Goal: Task Accomplishment & Management: Manage account settings

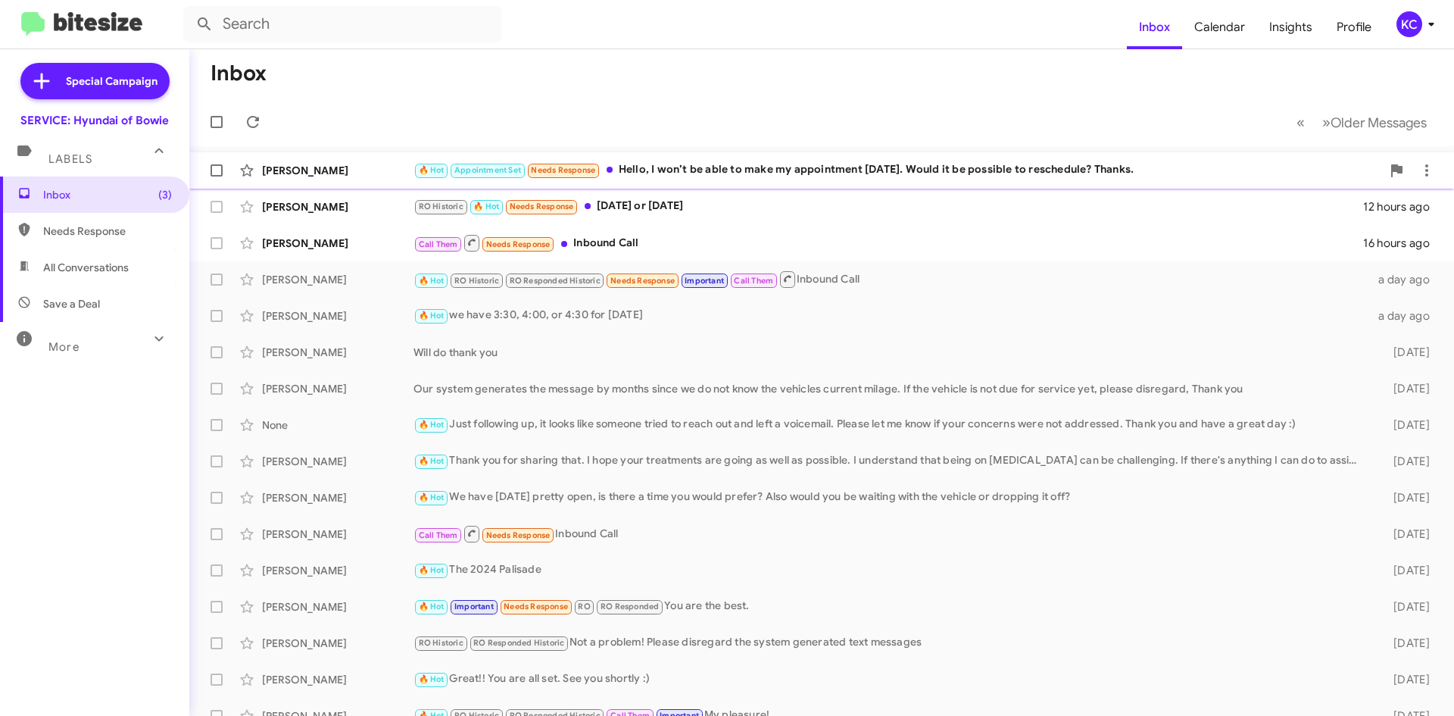
click at [725, 176] on div "🔥 Hot Appointment Set Needs Response Hello, I won’t be able to make my appointm…" at bounding box center [898, 169] width 968 height 17
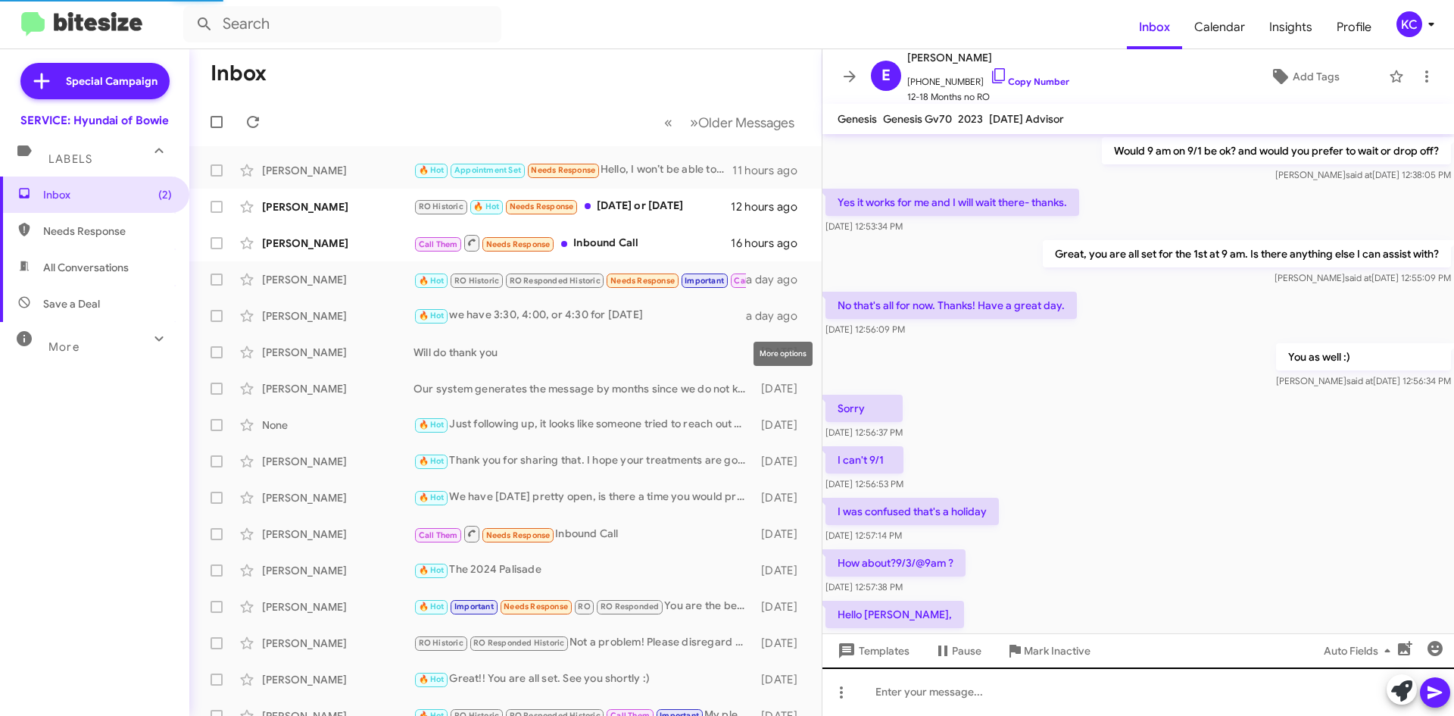
scroll to position [583, 0]
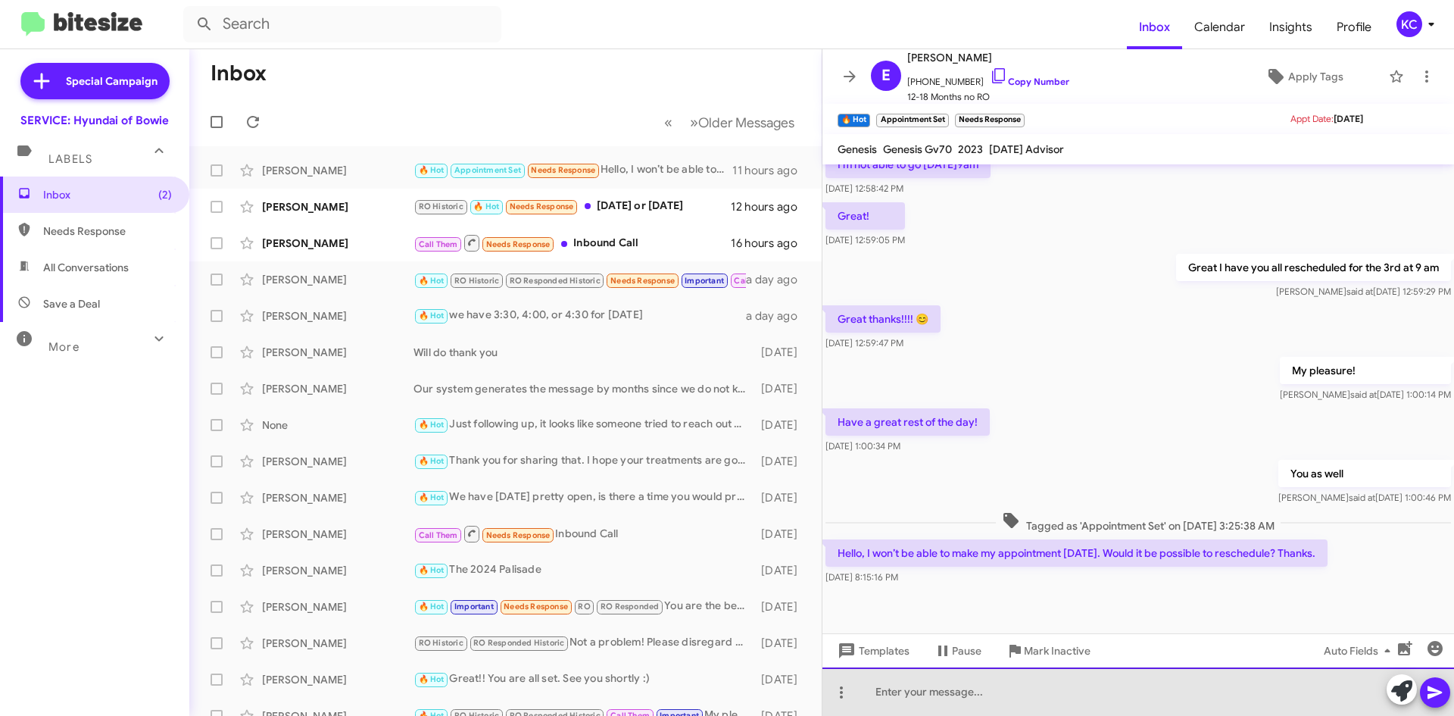
drag, startPoint x: 997, startPoint y: 704, endPoint x: 1010, endPoint y: 708, distance: 14.1
click at [999, 704] on div at bounding box center [1138, 691] width 632 height 48
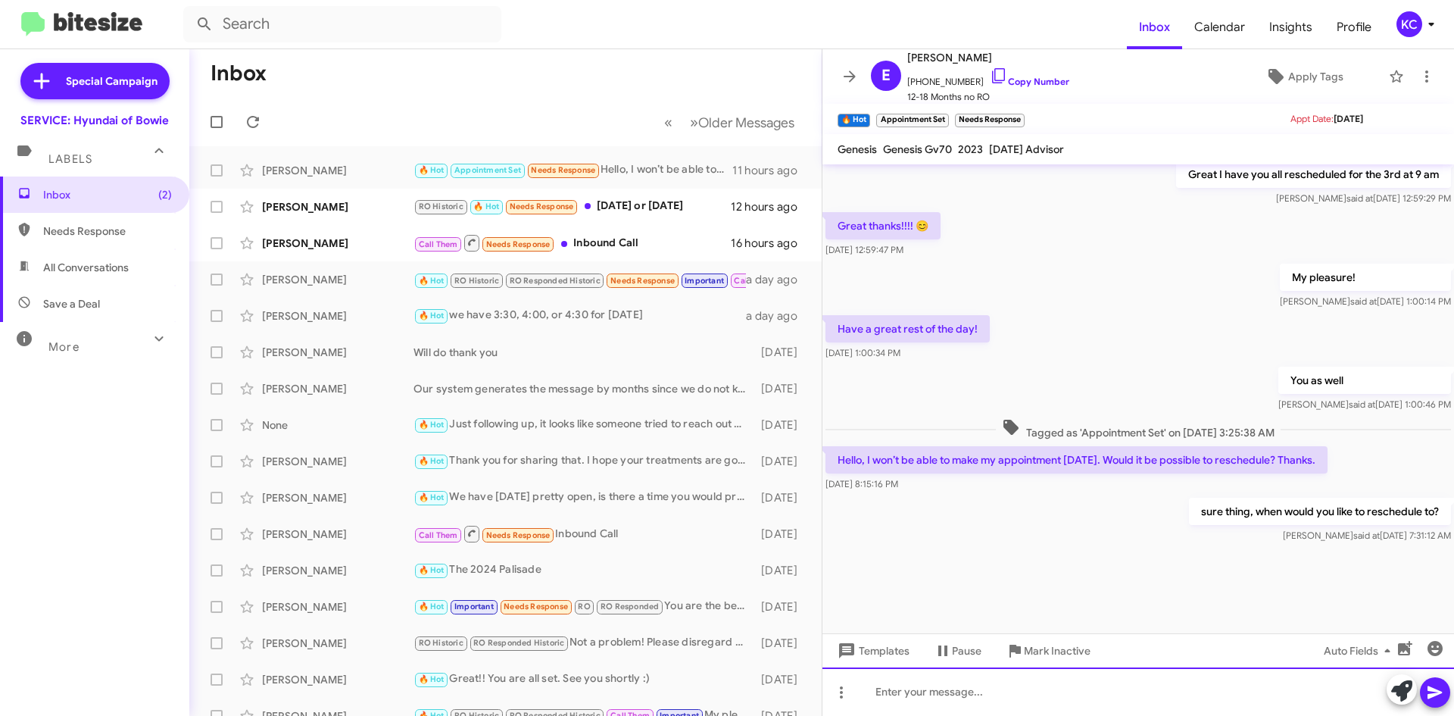
scroll to position [850, 0]
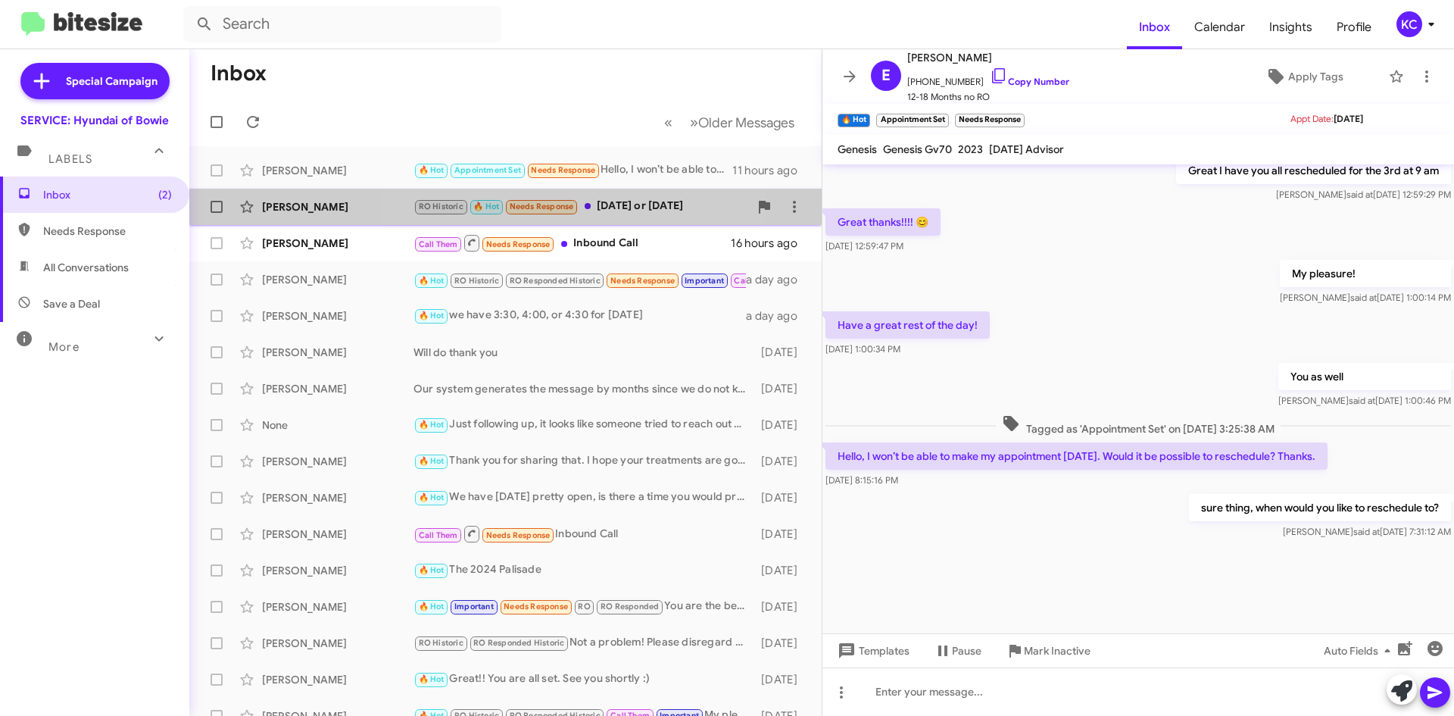
click at [587, 210] on div "RO Historic 🔥 Hot Needs Response Next Monday or Tuesday" at bounding box center [582, 206] width 336 height 17
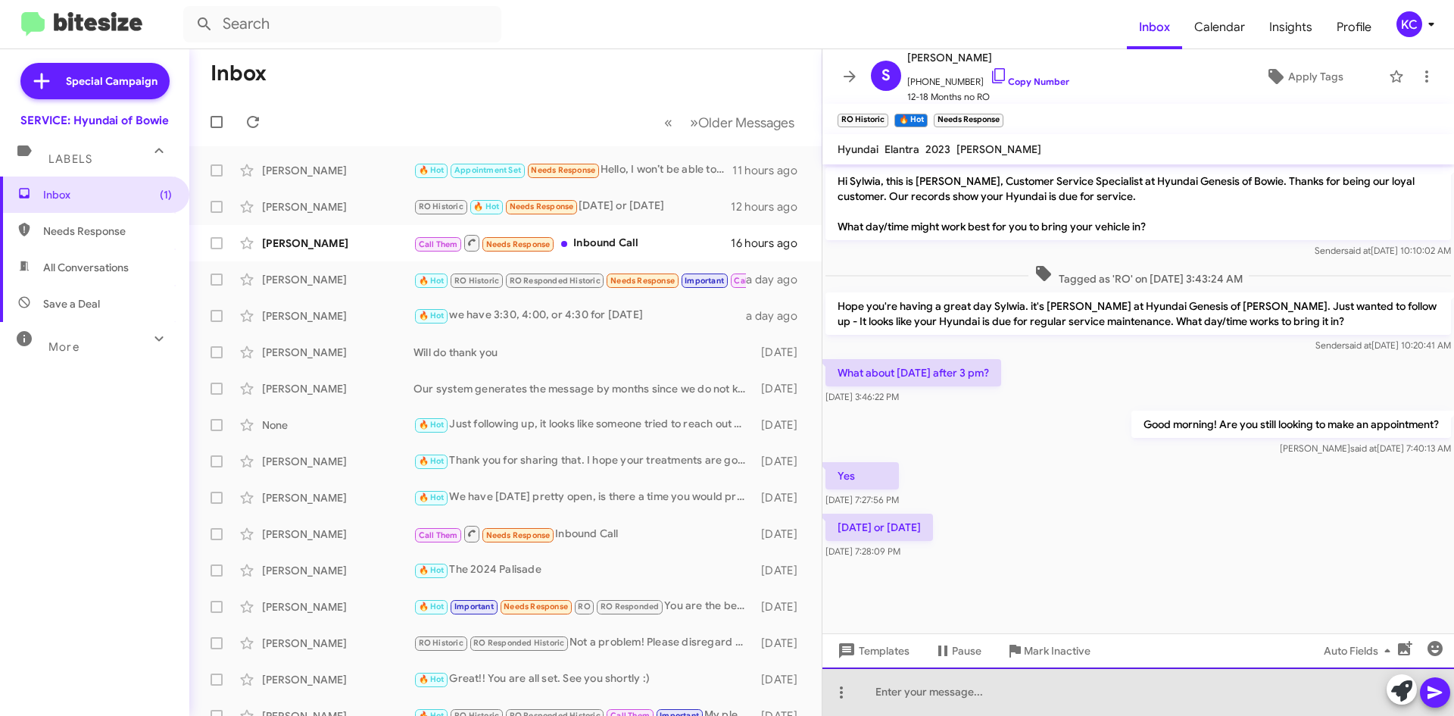
click at [956, 675] on div at bounding box center [1138, 691] width 632 height 48
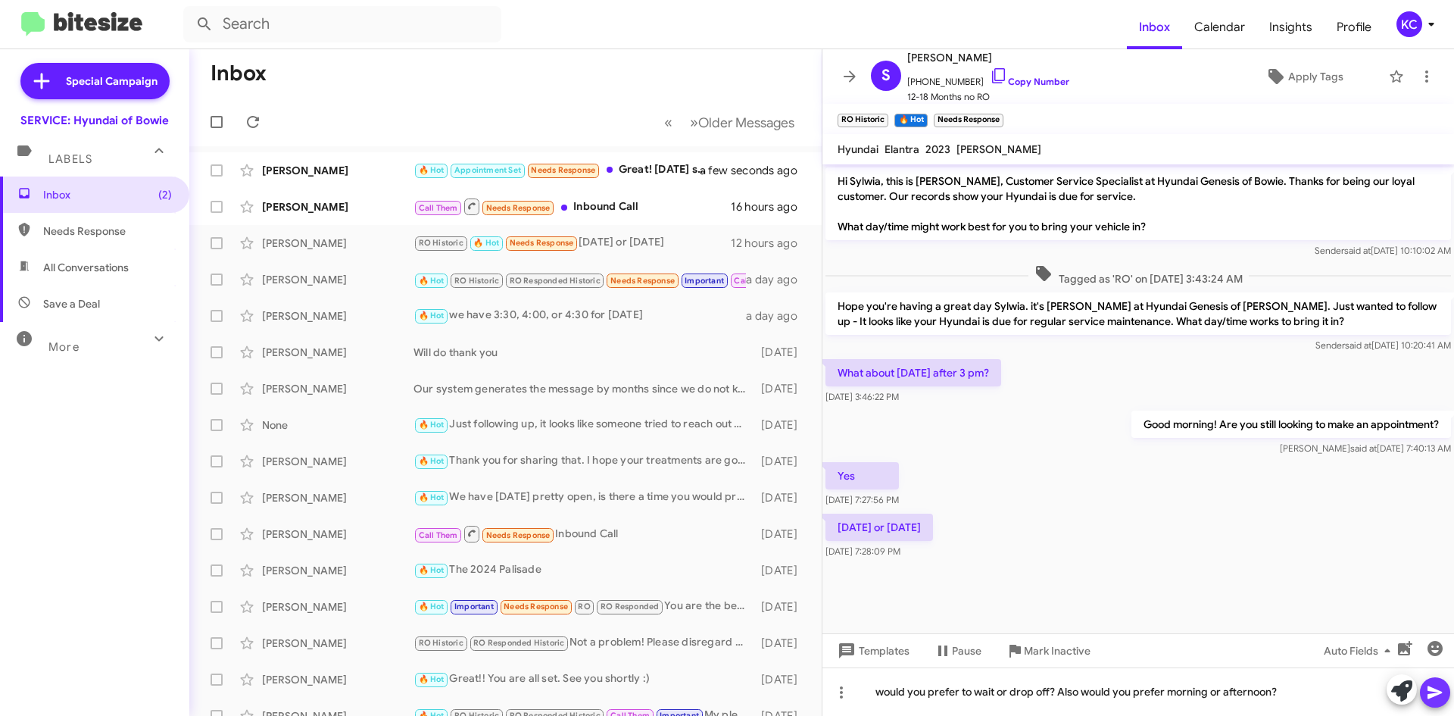
click at [1432, 695] on icon at bounding box center [1435, 692] width 14 height 13
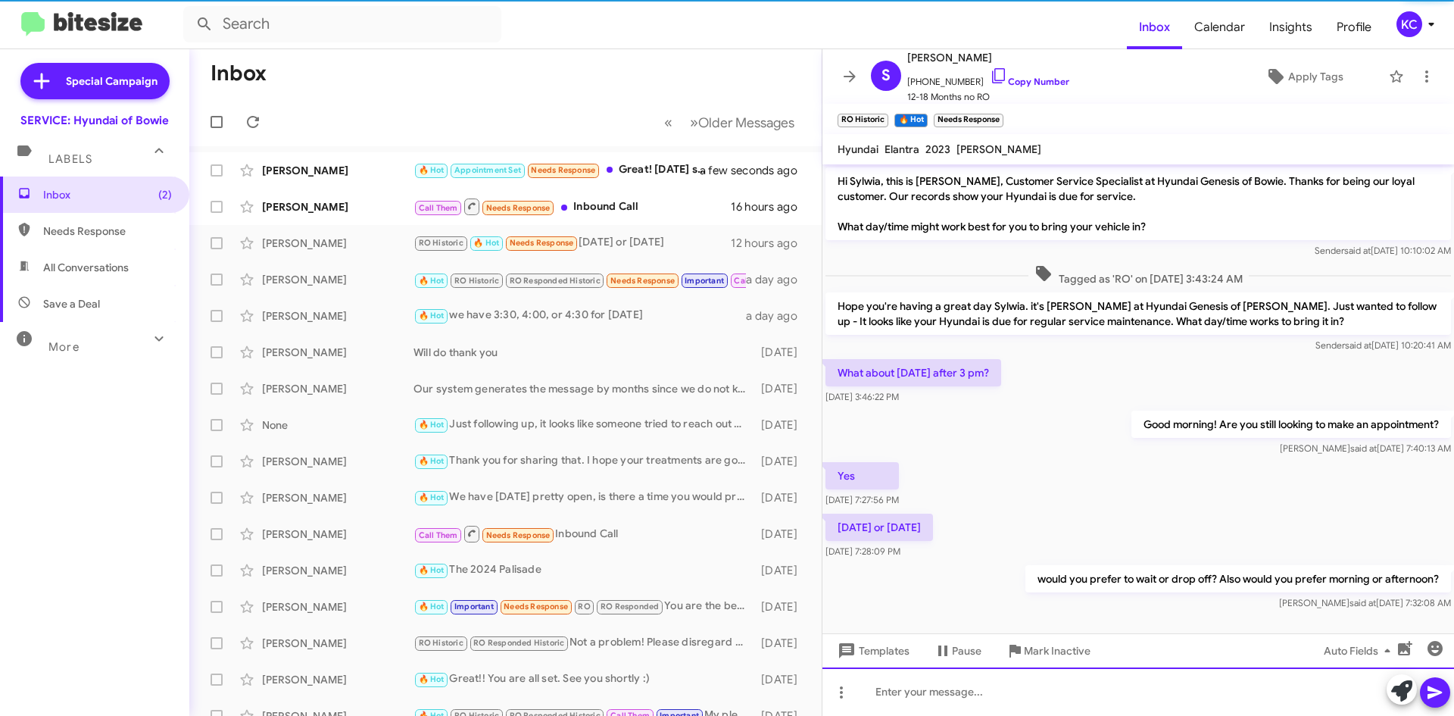
scroll to position [11, 0]
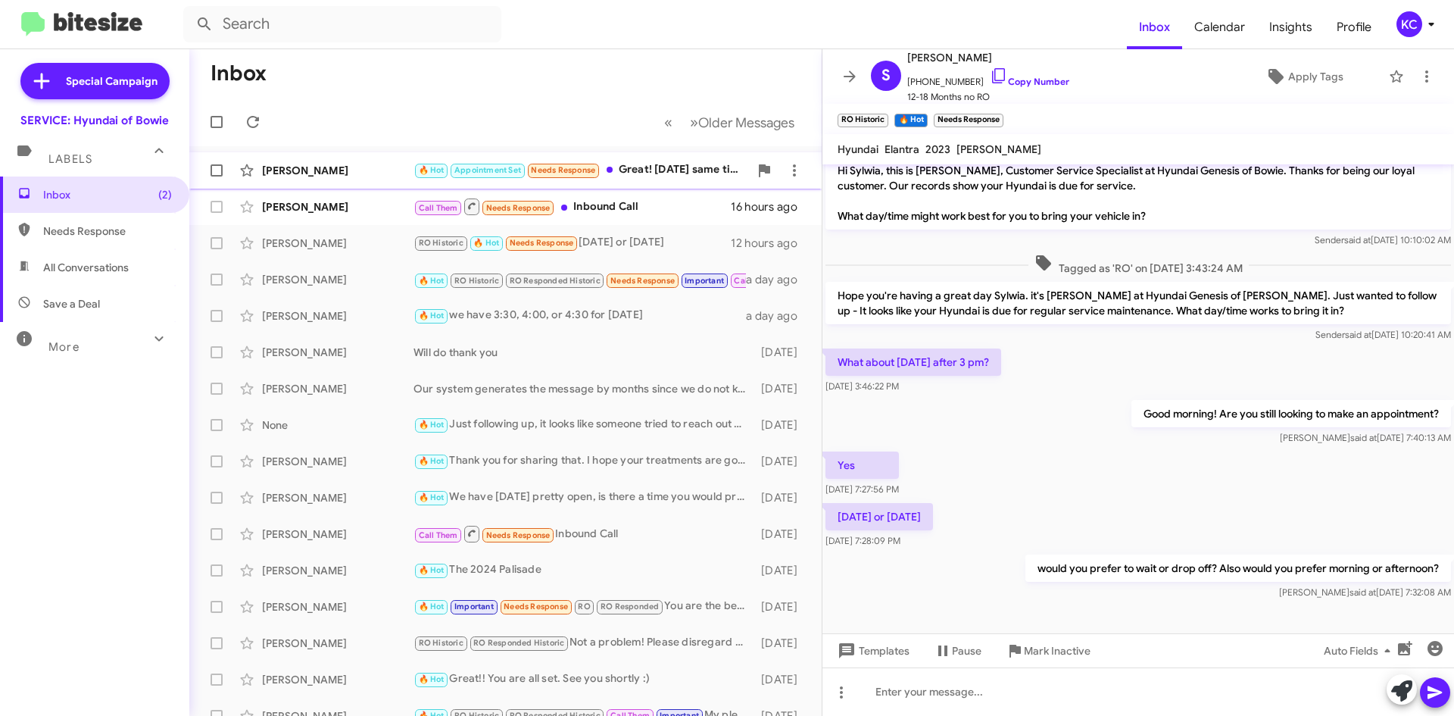
click at [649, 179] on div "🔥 Hot Appointment Set Needs Response Great! Next Tuesday same time ?" at bounding box center [582, 169] width 336 height 17
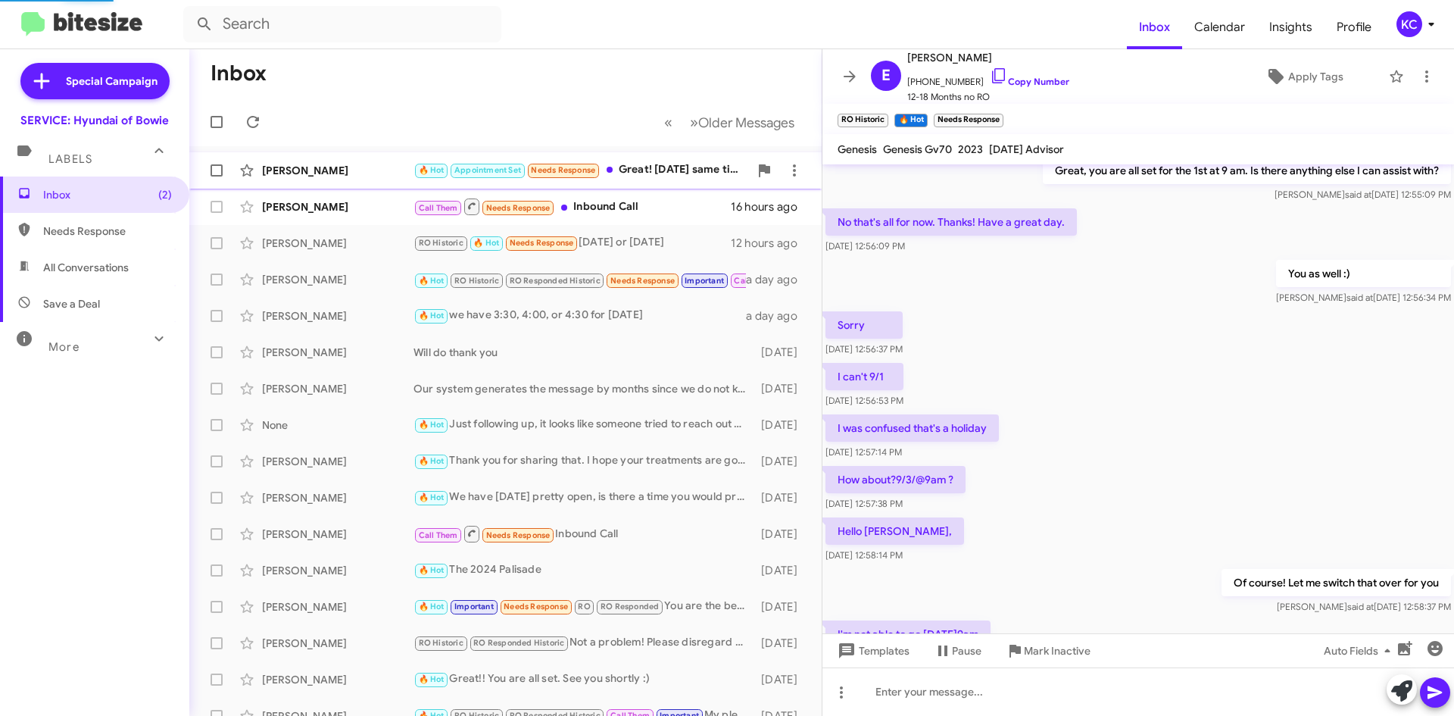
scroll to position [613, 0]
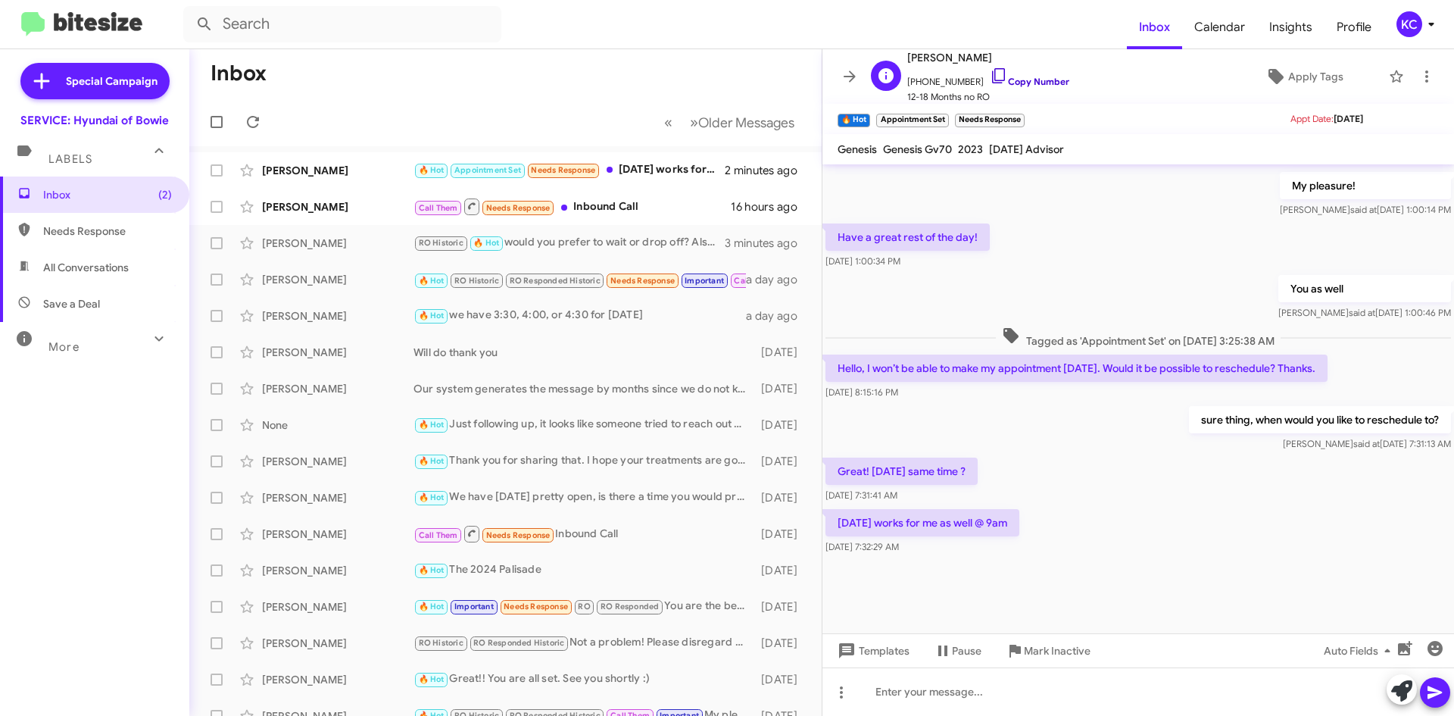
click at [990, 79] on icon at bounding box center [999, 76] width 18 height 18
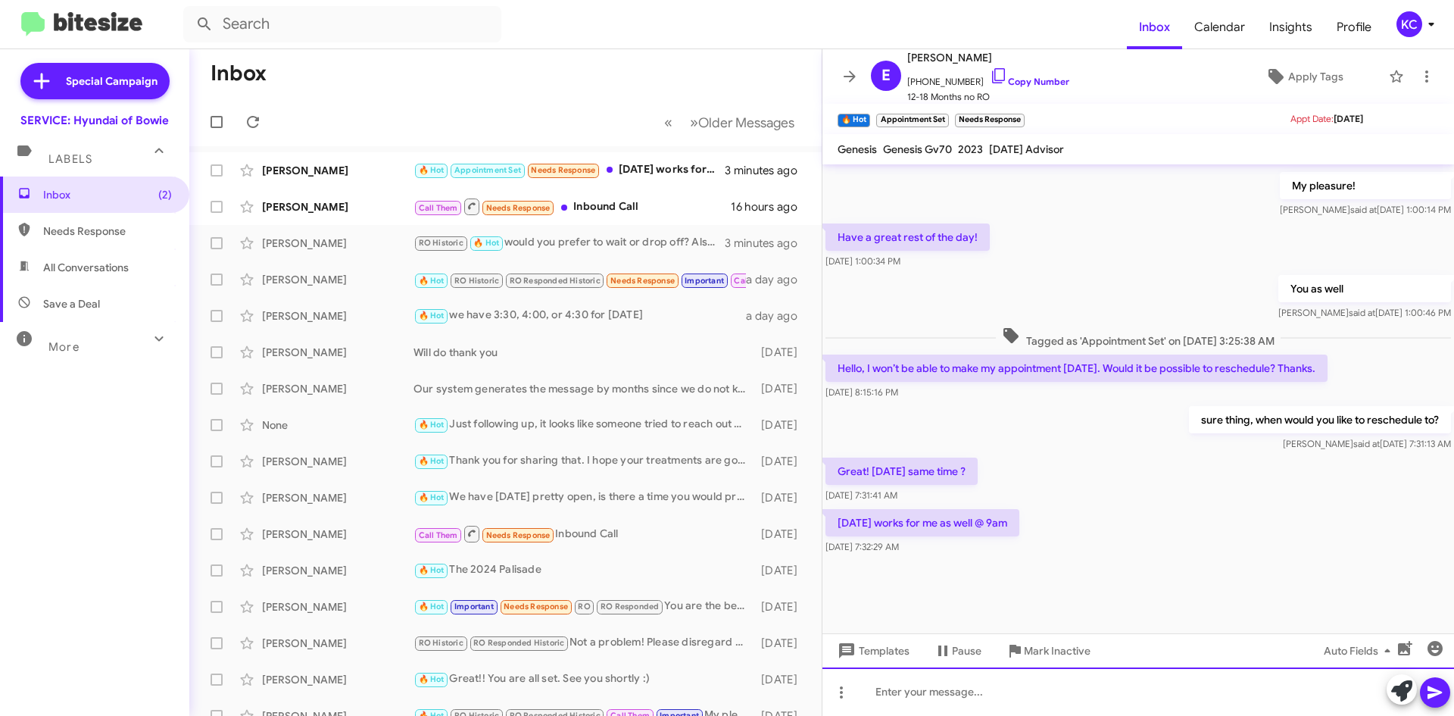
drag, startPoint x: 903, startPoint y: 692, endPoint x: 891, endPoint y: 688, distance: 12.7
click at [903, 692] on div at bounding box center [1138, 691] width 632 height 48
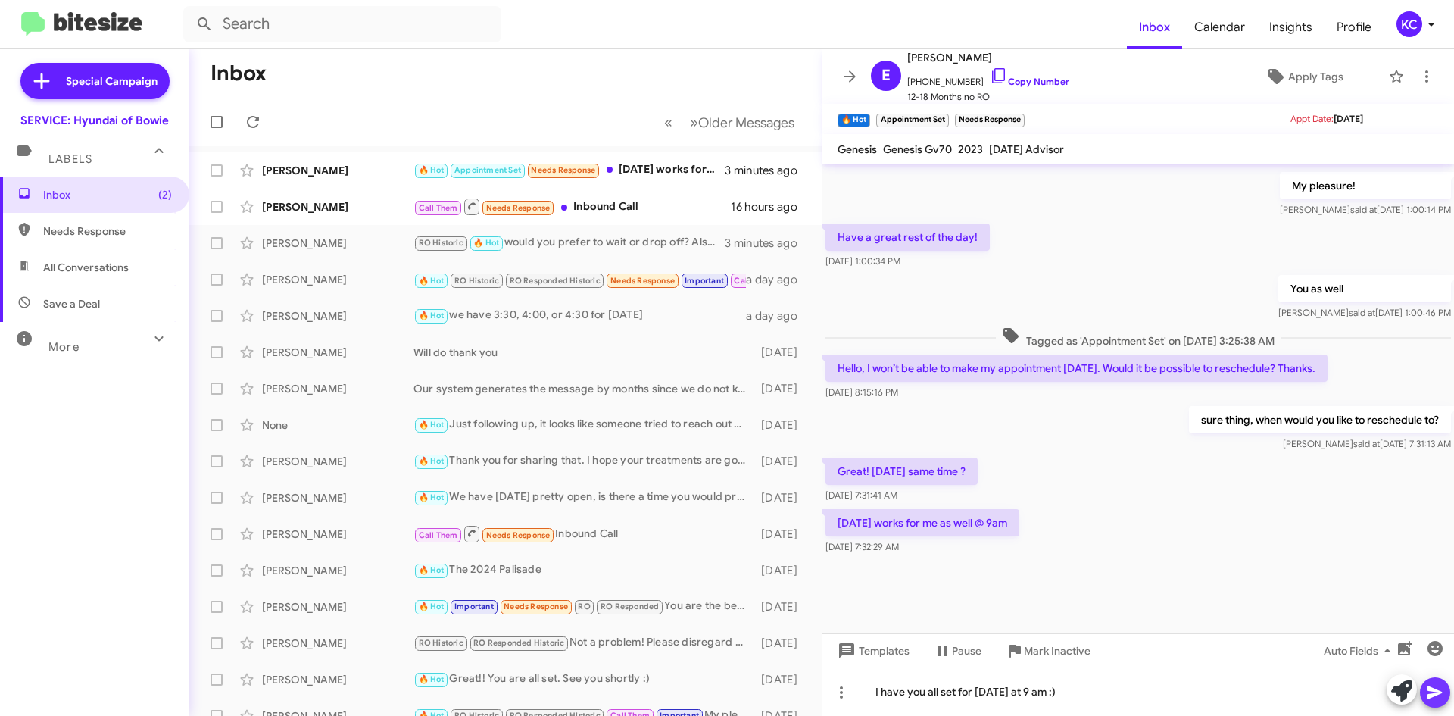
click at [1434, 693] on icon at bounding box center [1435, 692] width 14 height 13
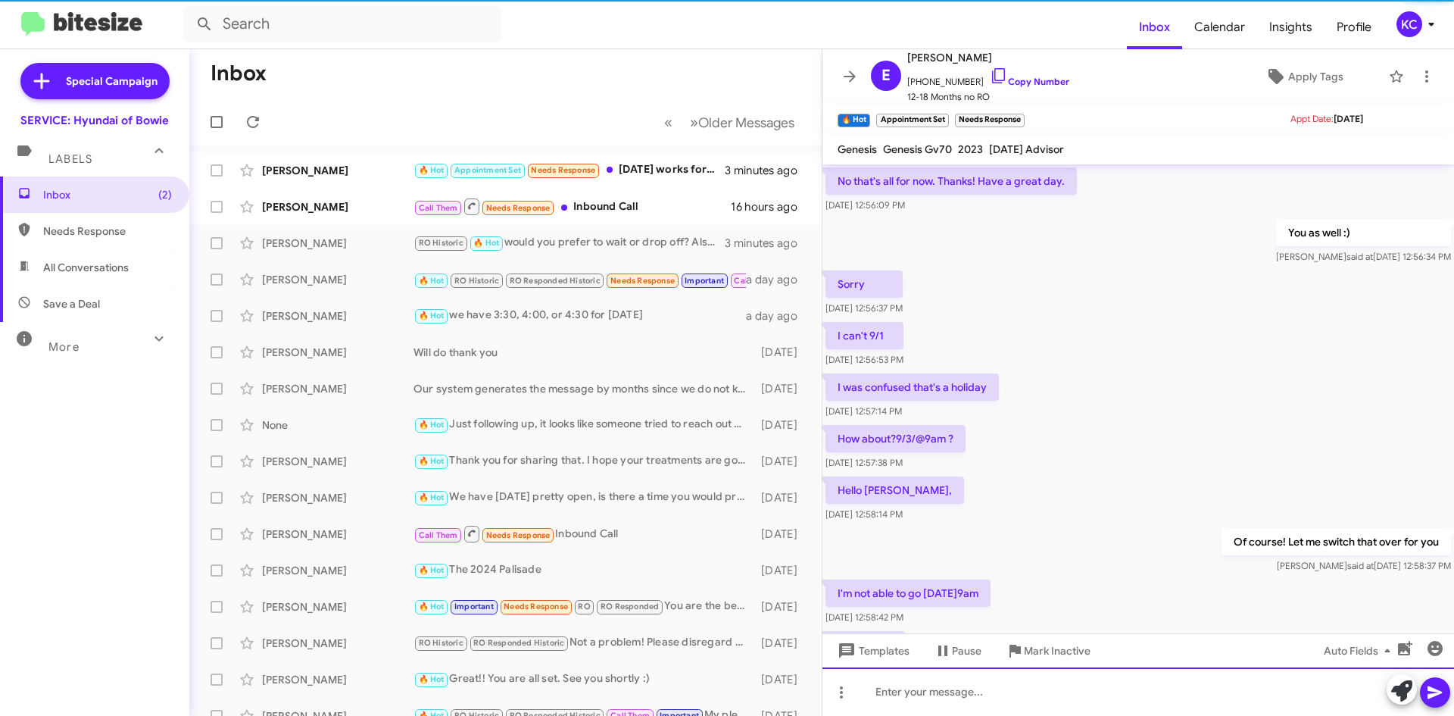
scroll to position [76, 0]
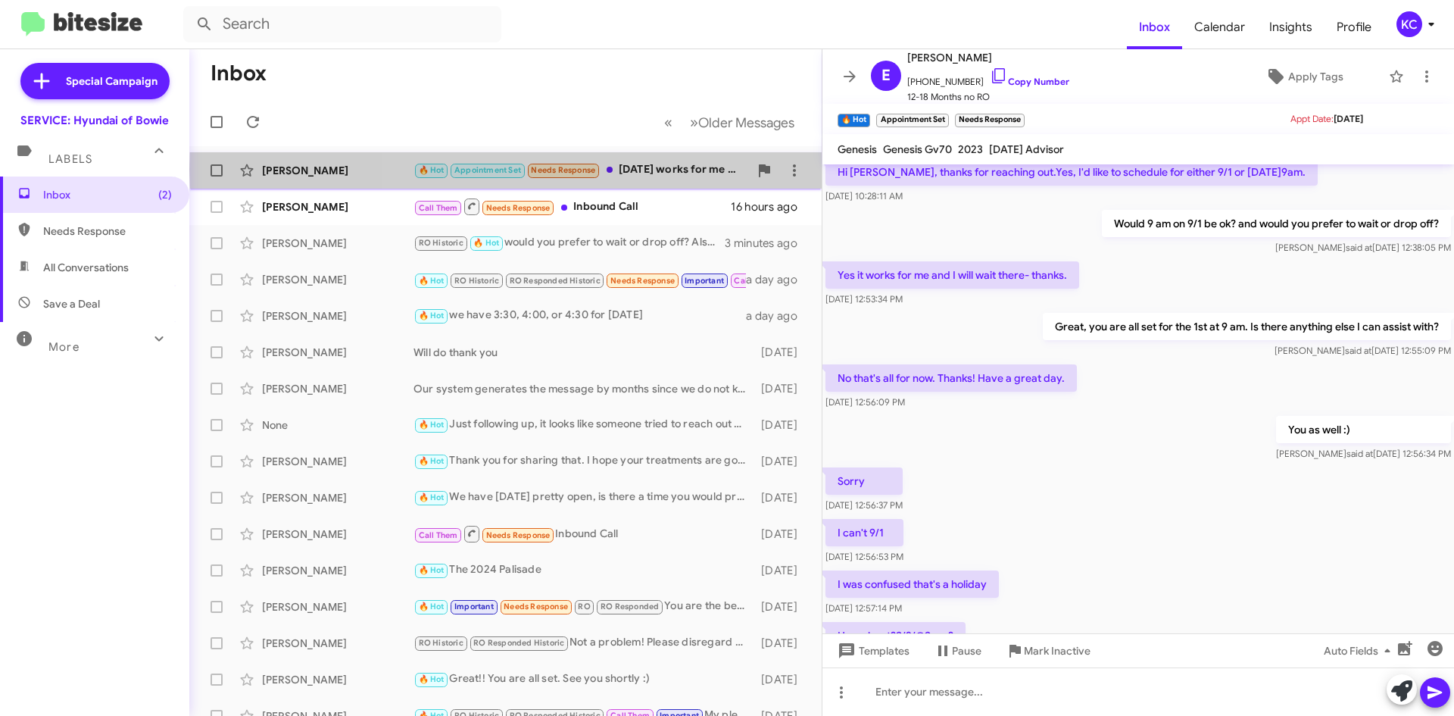
click at [695, 169] on div "🔥 Hot Appointment Set Needs Response Wednesday works for me as well @ 9am" at bounding box center [582, 169] width 336 height 17
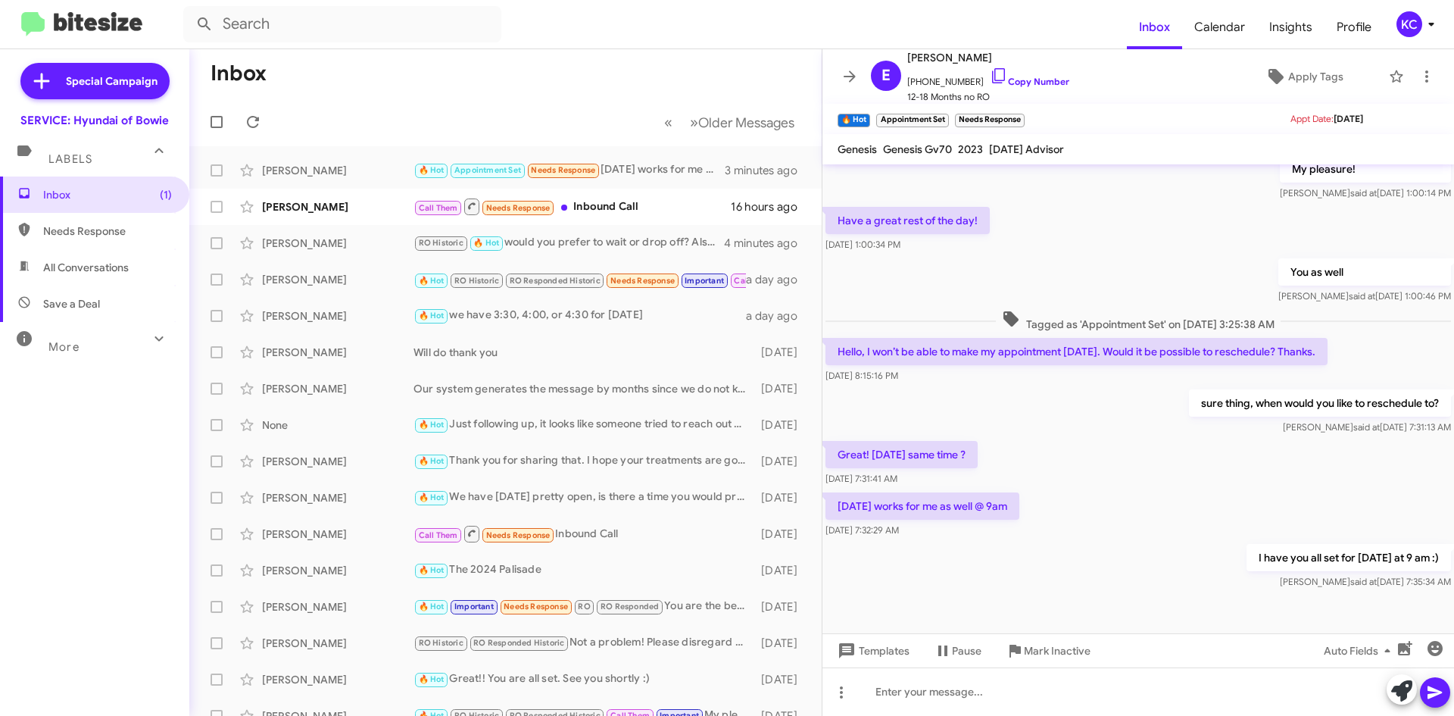
scroll to position [960, 0]
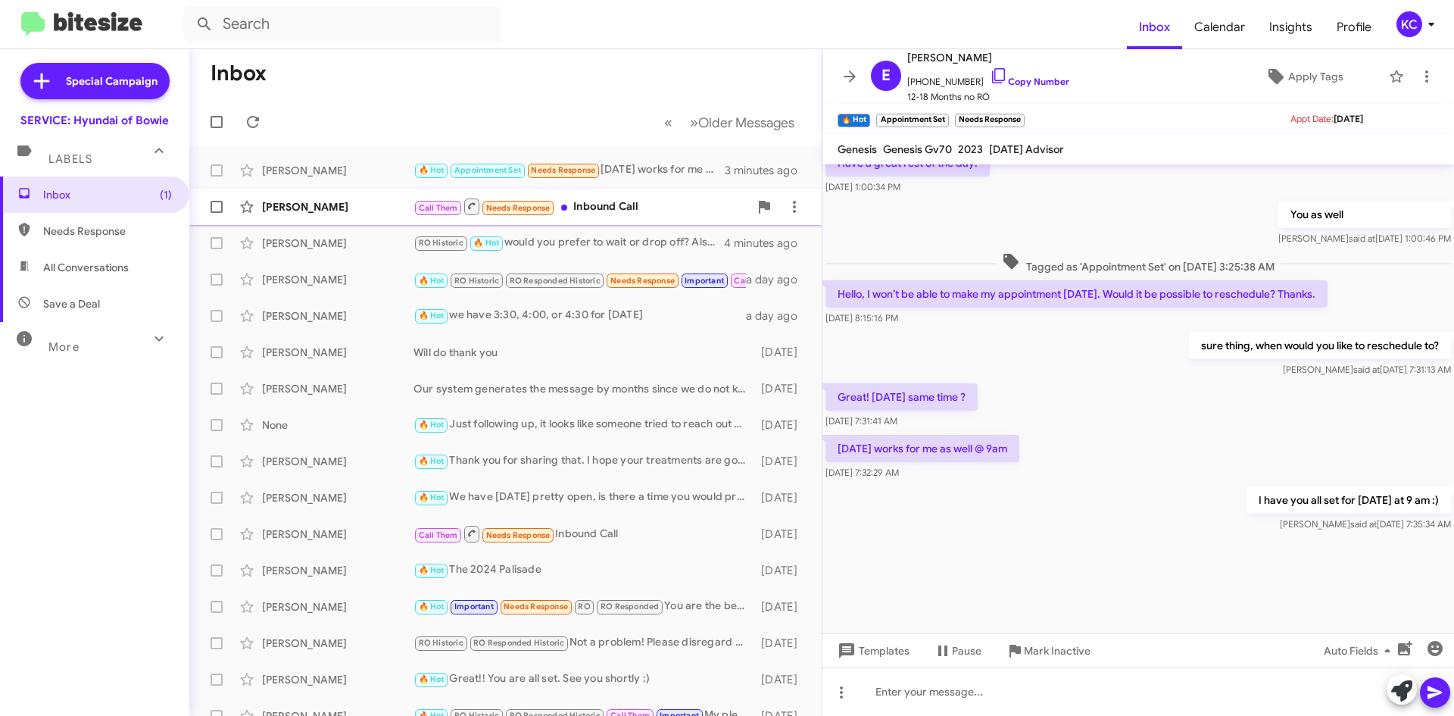
click at [650, 211] on div "Call Them Needs Response Inbound Call" at bounding box center [582, 206] width 336 height 19
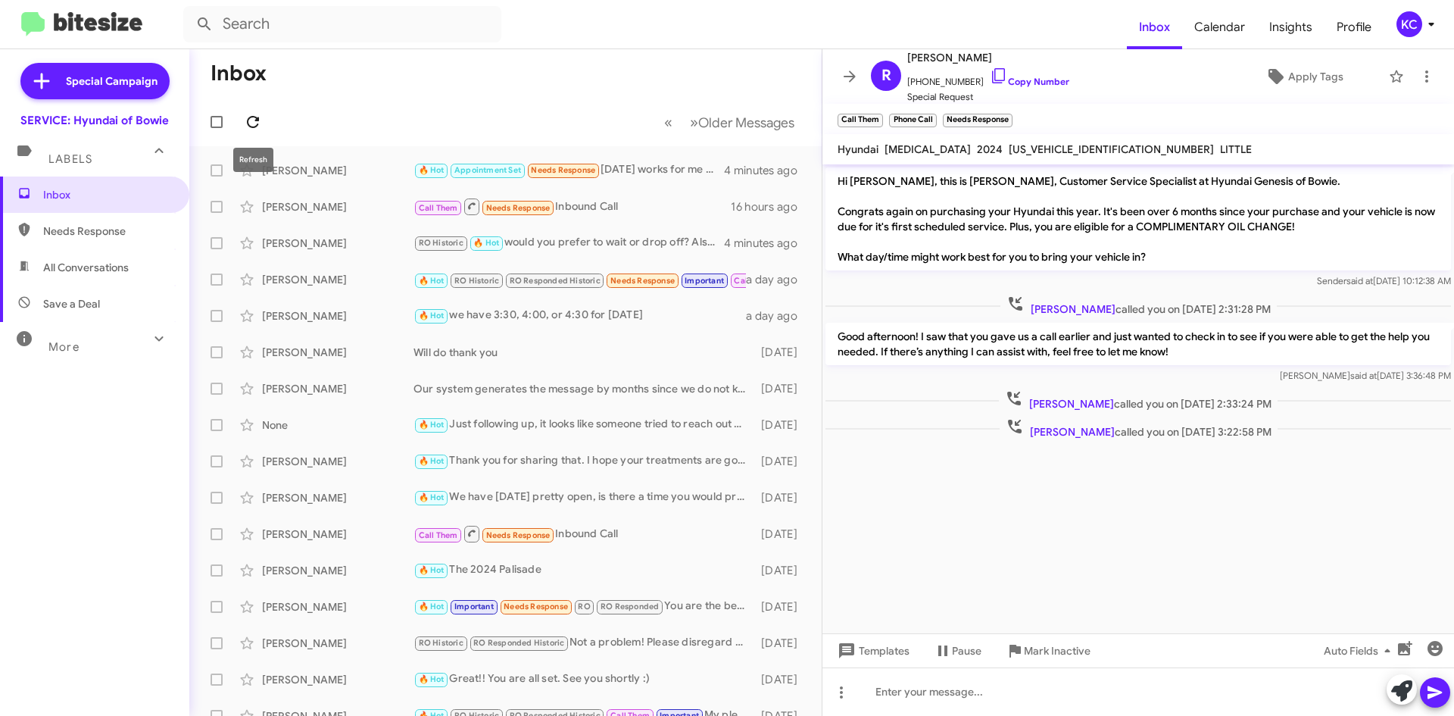
click at [248, 123] on icon at bounding box center [253, 122] width 12 height 12
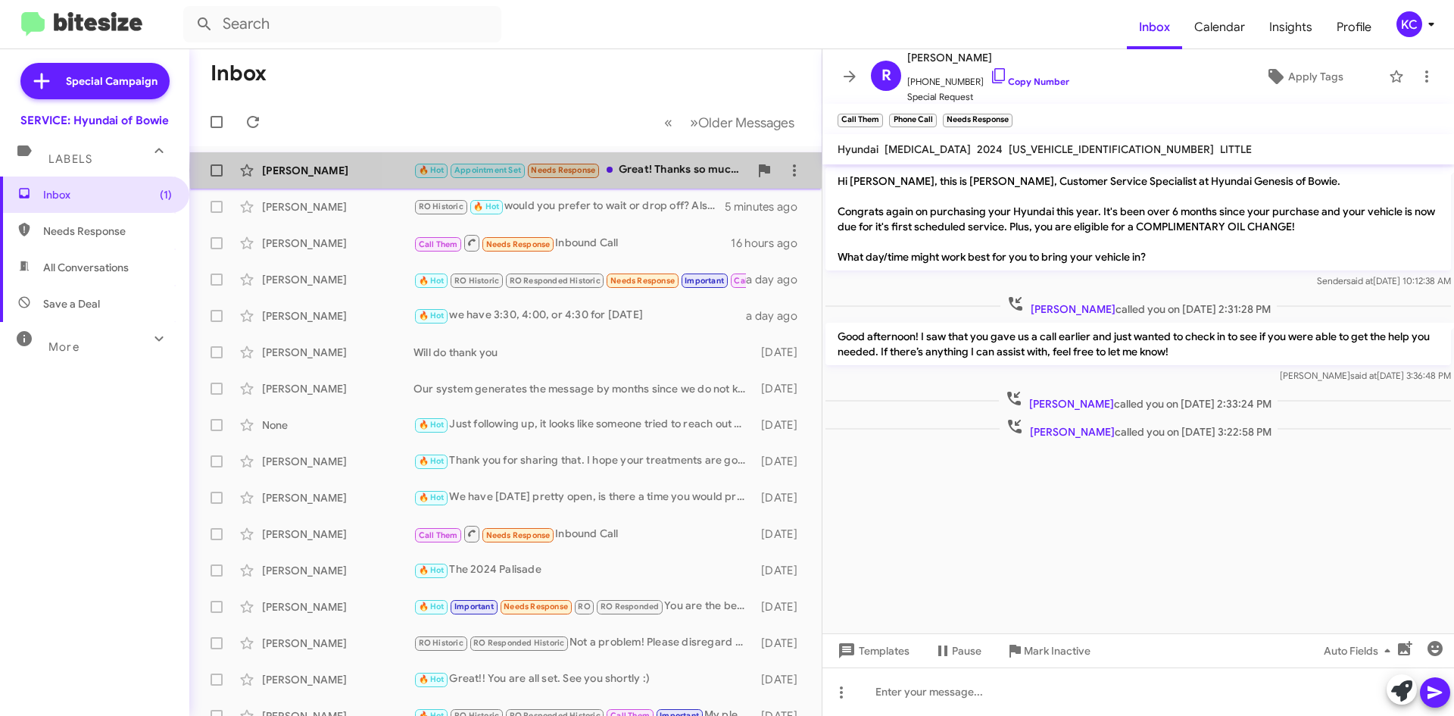
click at [638, 170] on div "🔥 Hot Appointment Set Needs Response Great! Thanks so much! Have a great day!" at bounding box center [582, 169] width 336 height 17
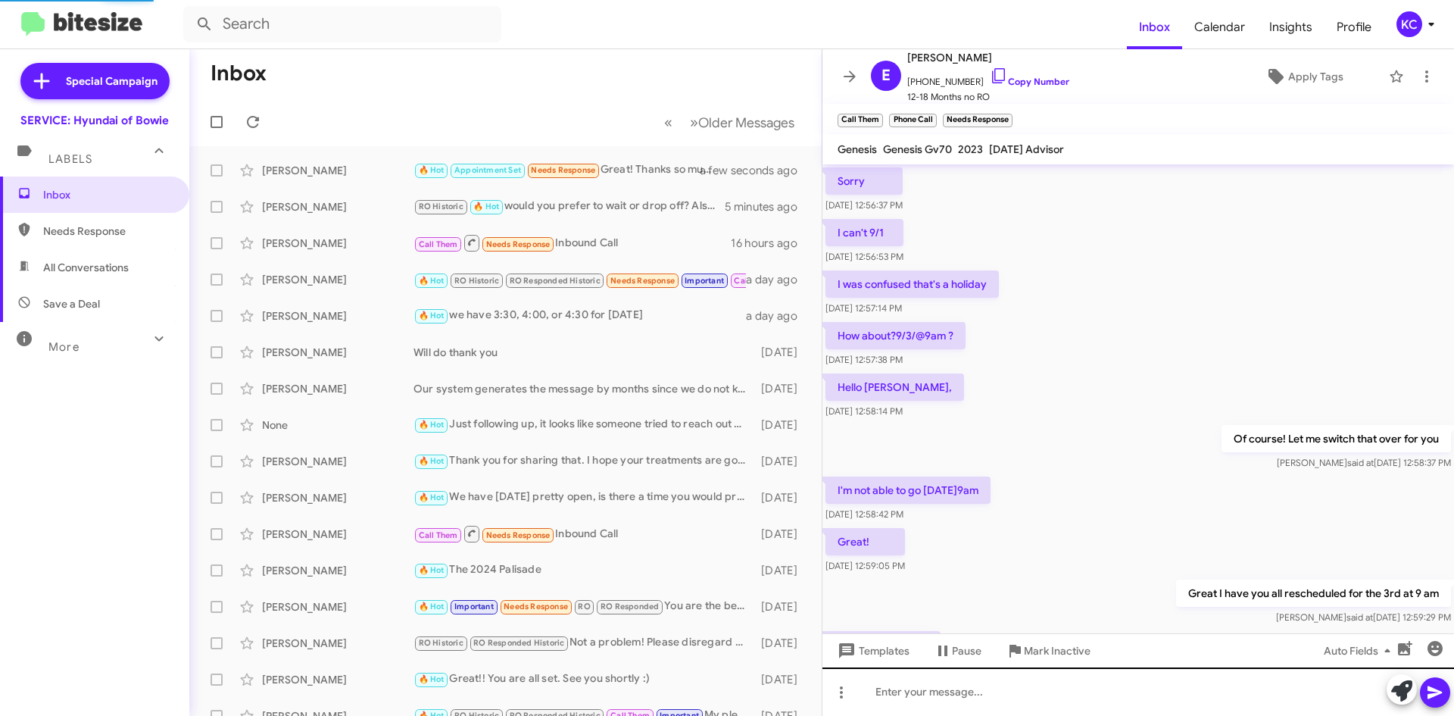
scroll to position [613, 0]
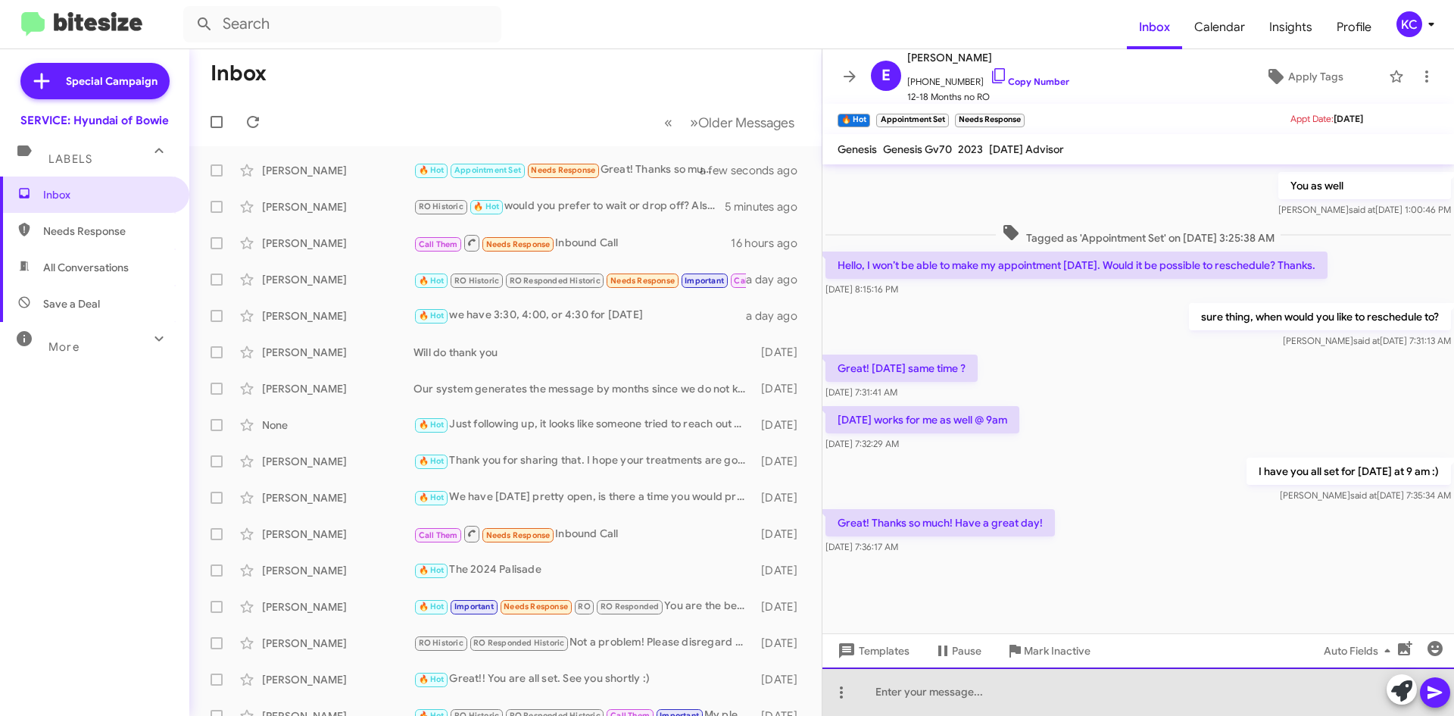
click at [994, 693] on div at bounding box center [1138, 691] width 632 height 48
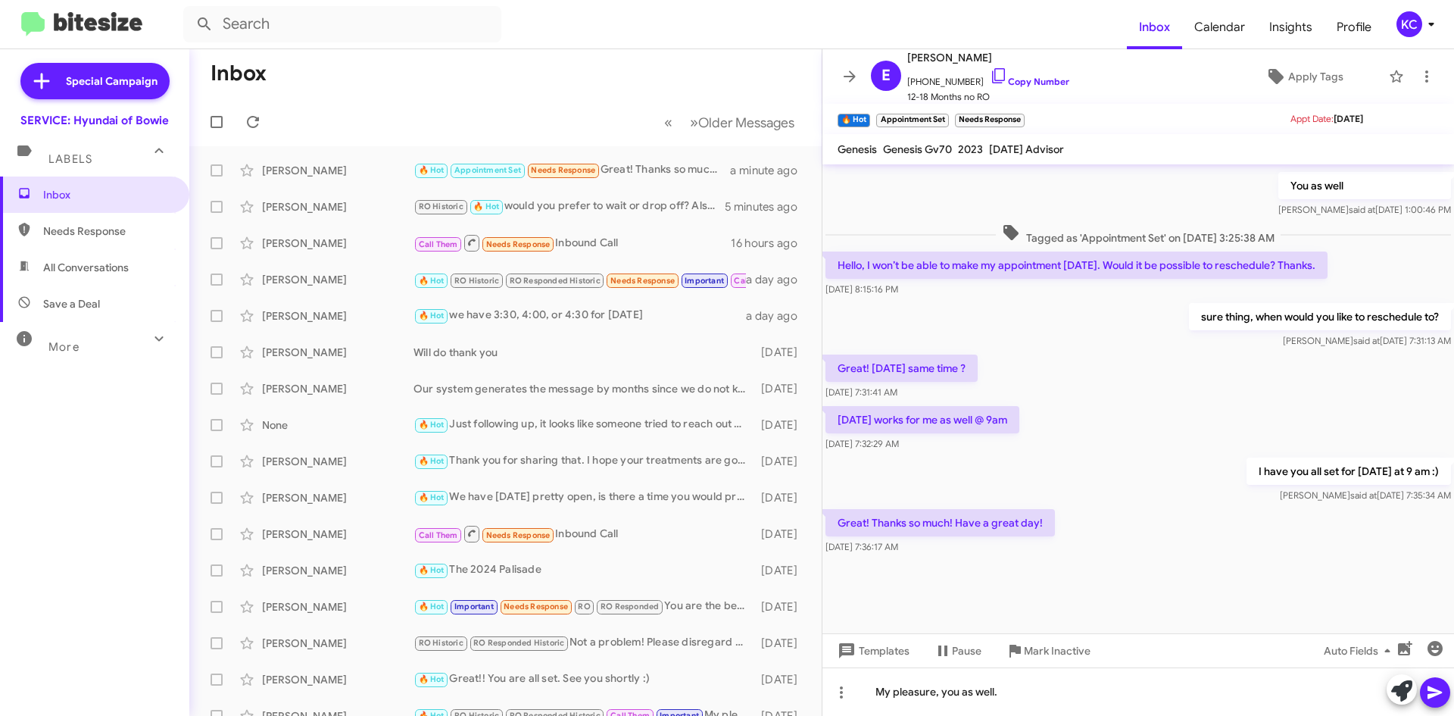
click at [1438, 684] on icon at bounding box center [1435, 692] width 18 height 18
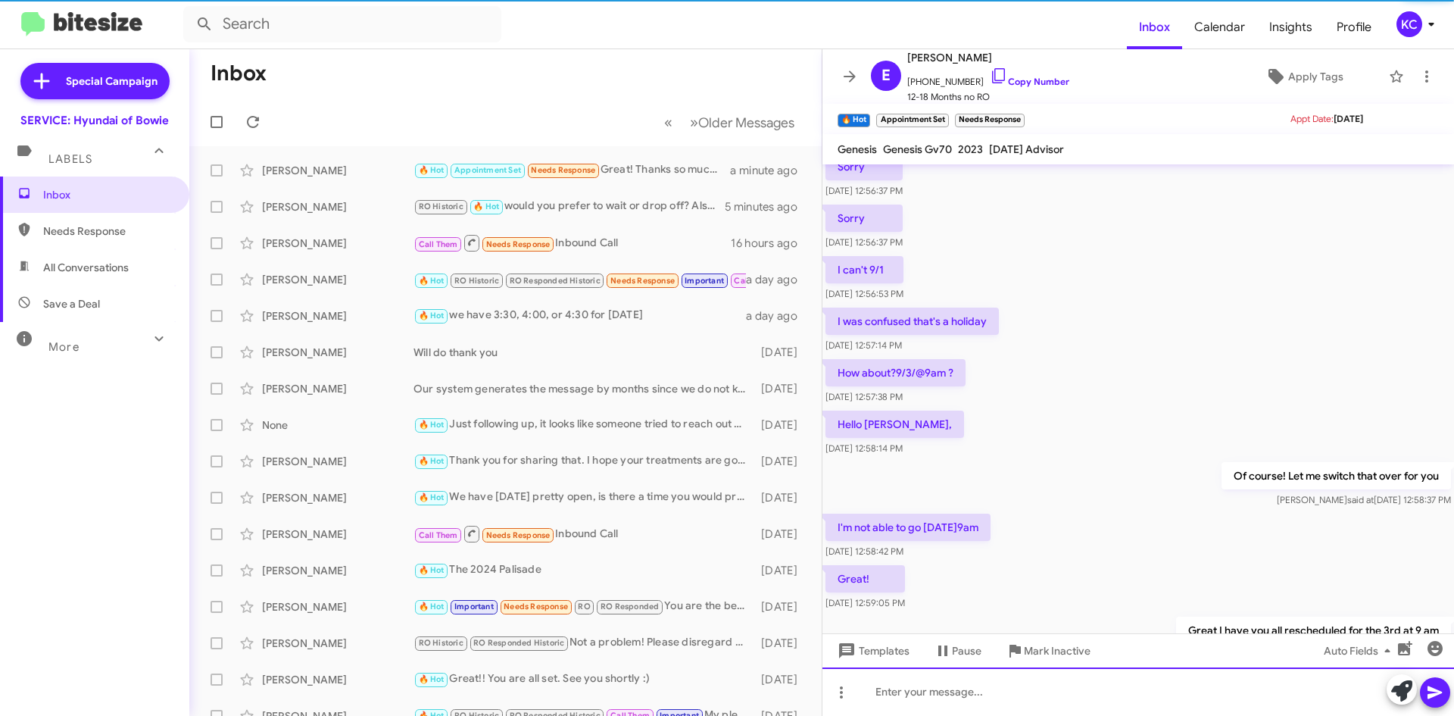
scroll to position [0, 0]
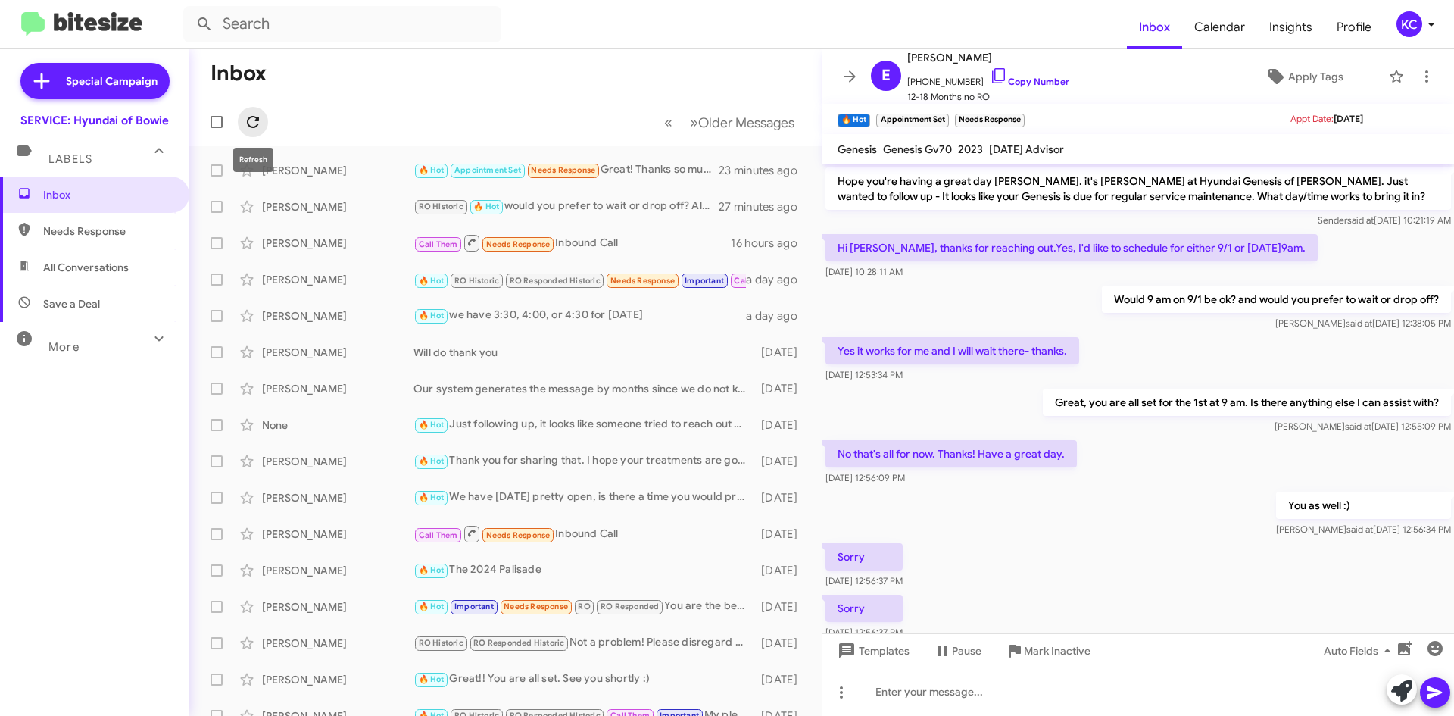
click at [255, 120] on icon at bounding box center [253, 122] width 12 height 12
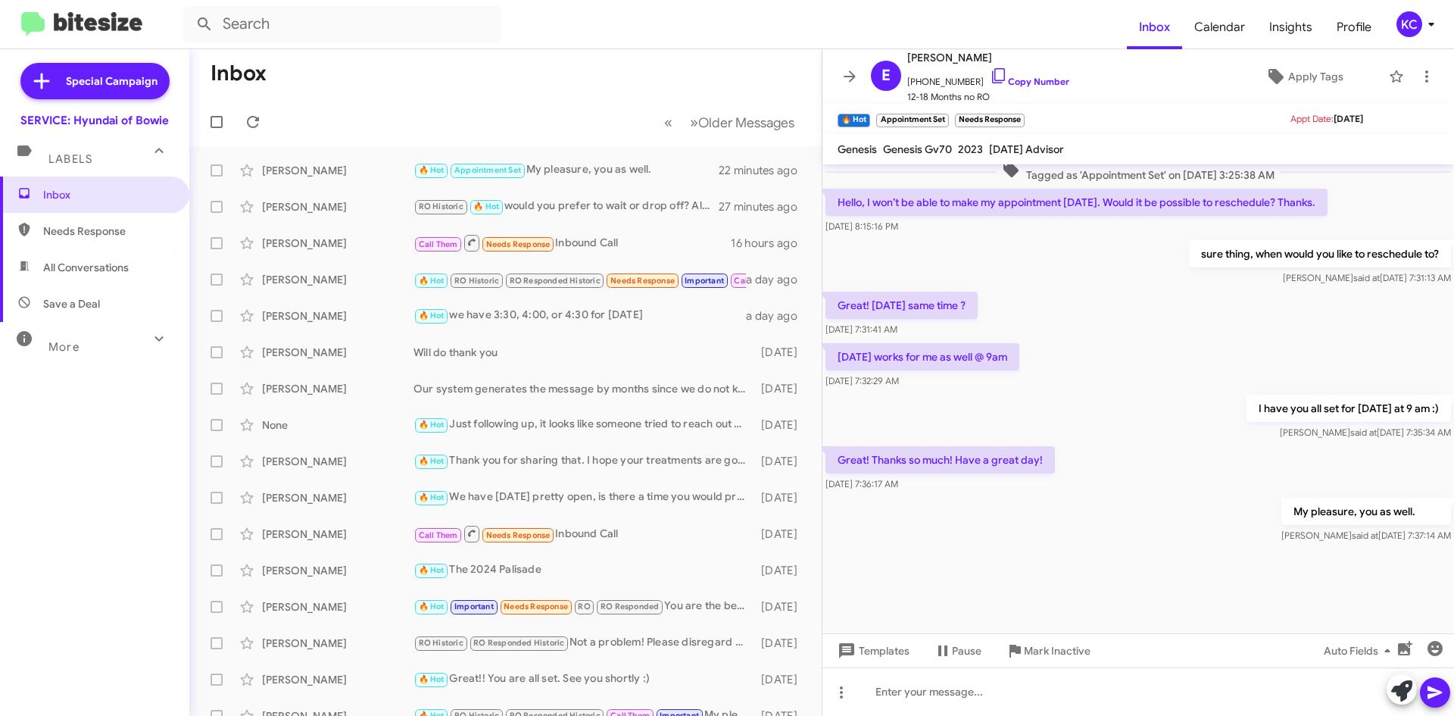
scroll to position [1126, 0]
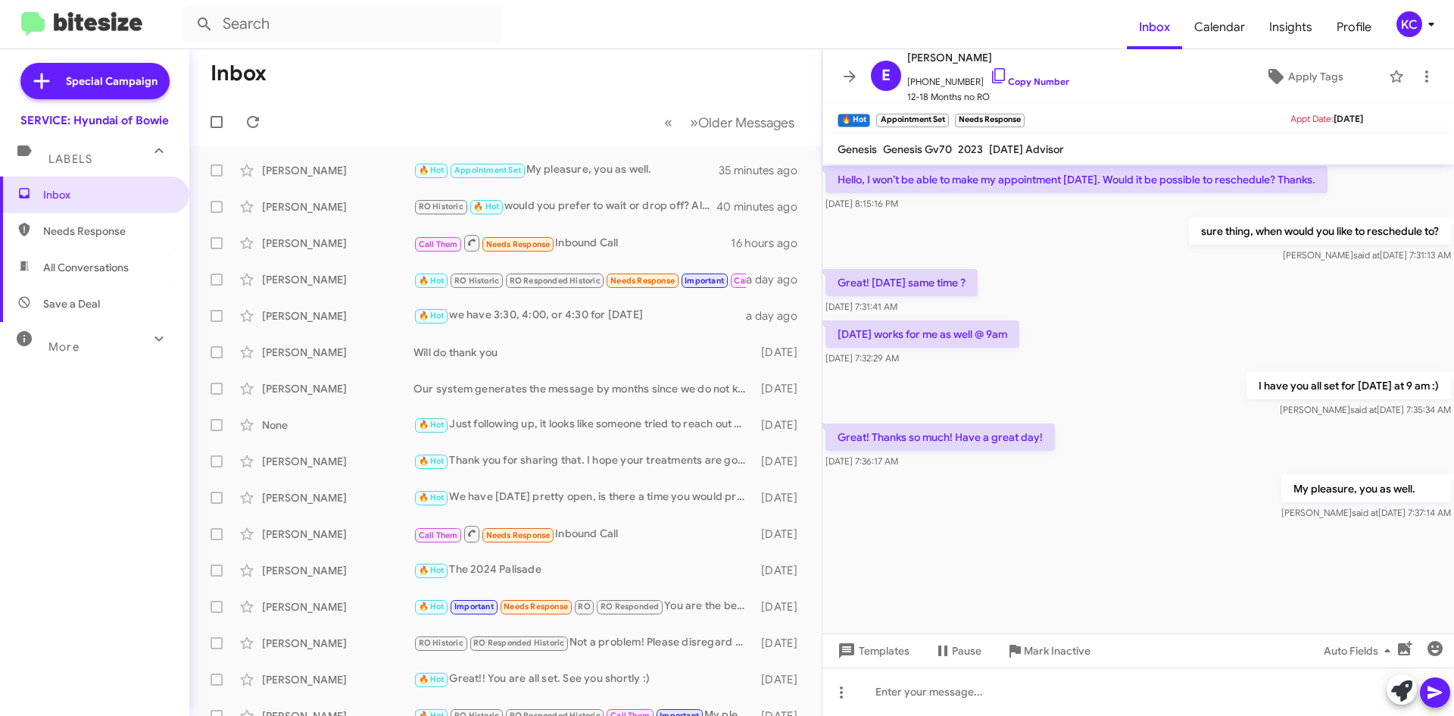
click at [1437, 23] on icon at bounding box center [1431, 24] width 18 height 18
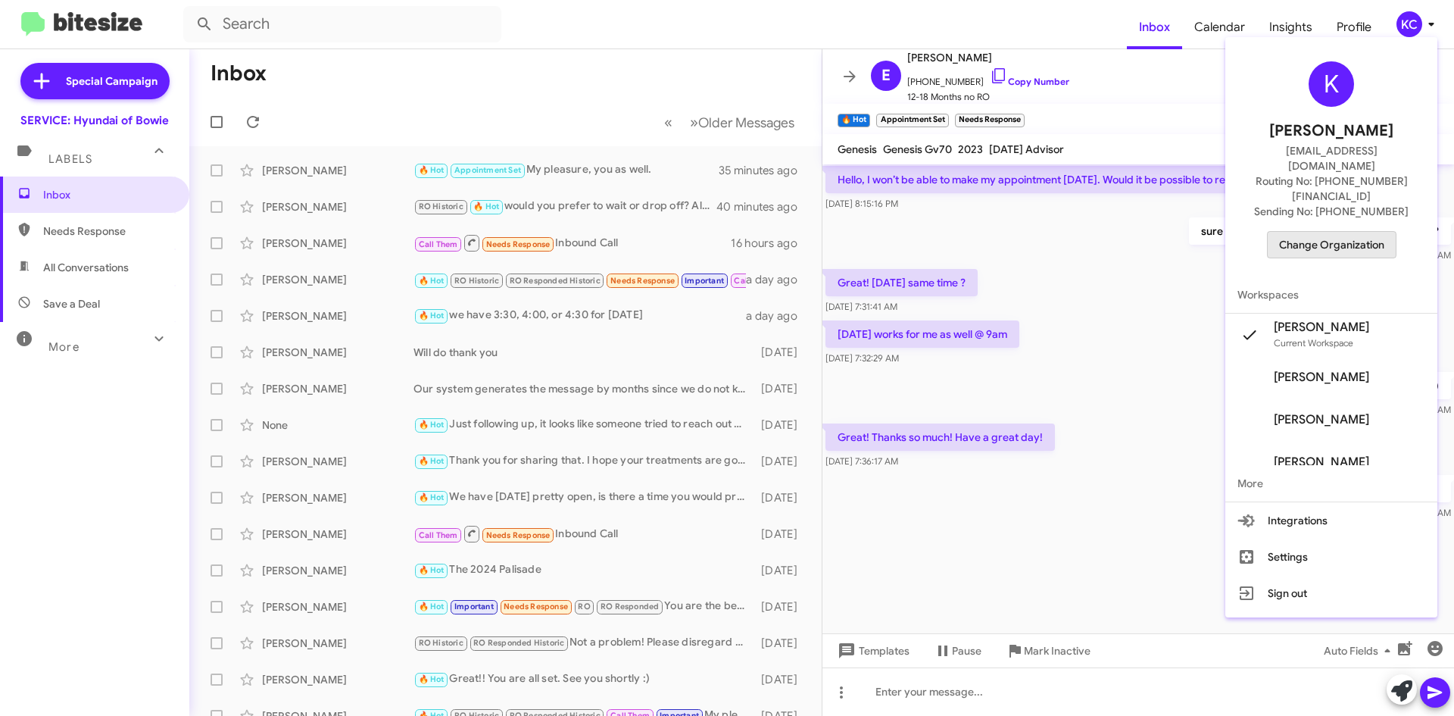
click at [1375, 232] on span "Change Organization" at bounding box center [1331, 245] width 105 height 26
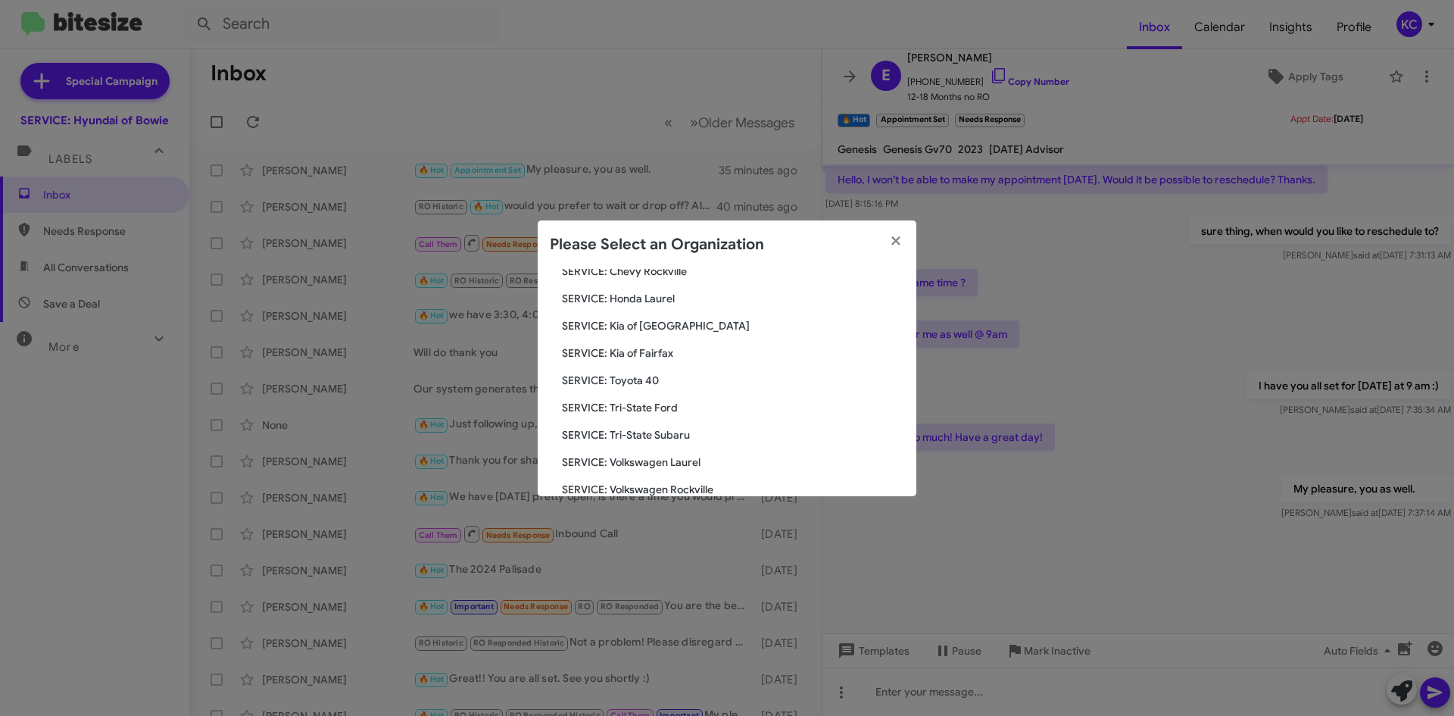
scroll to position [252, 0]
click at [663, 411] on span "SERVICE: Tri-State Subaru" at bounding box center [733, 409] width 342 height 15
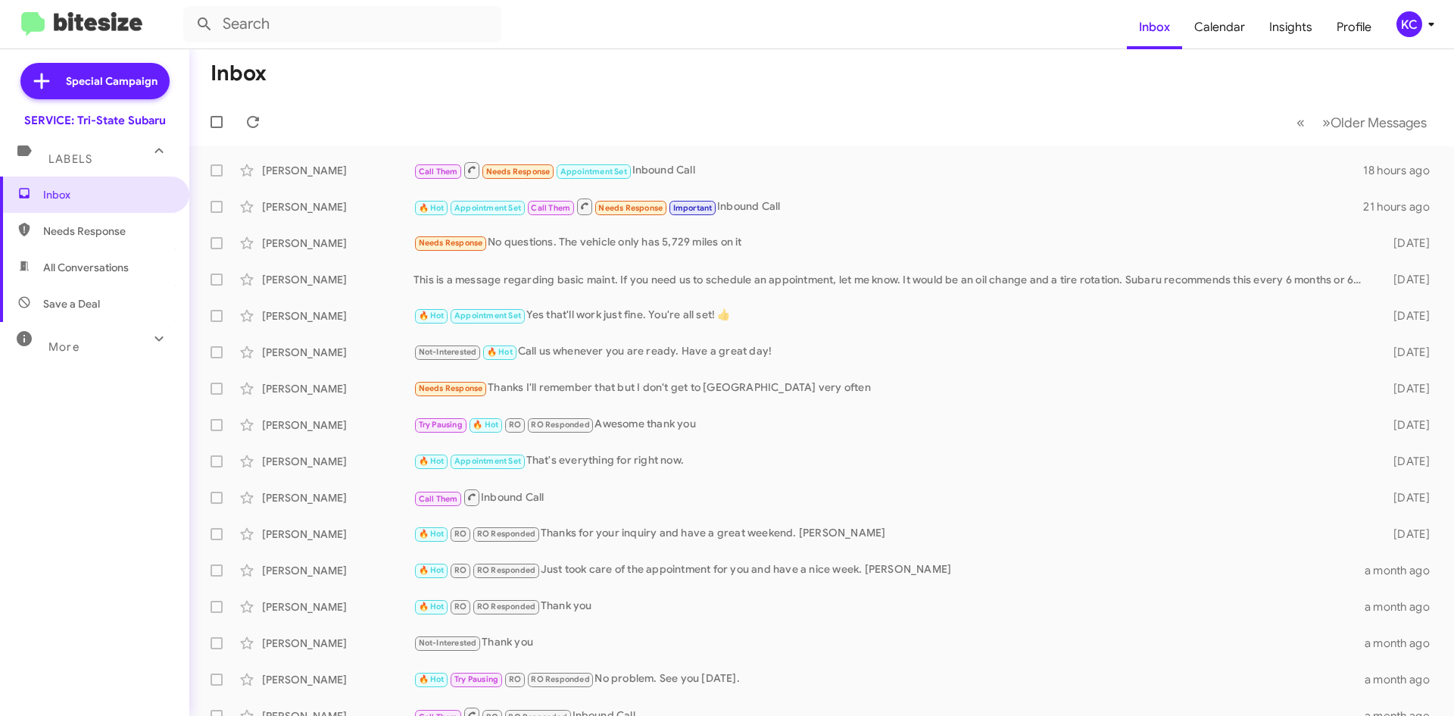
click at [1410, 24] on div "KC" at bounding box center [1410, 24] width 26 height 26
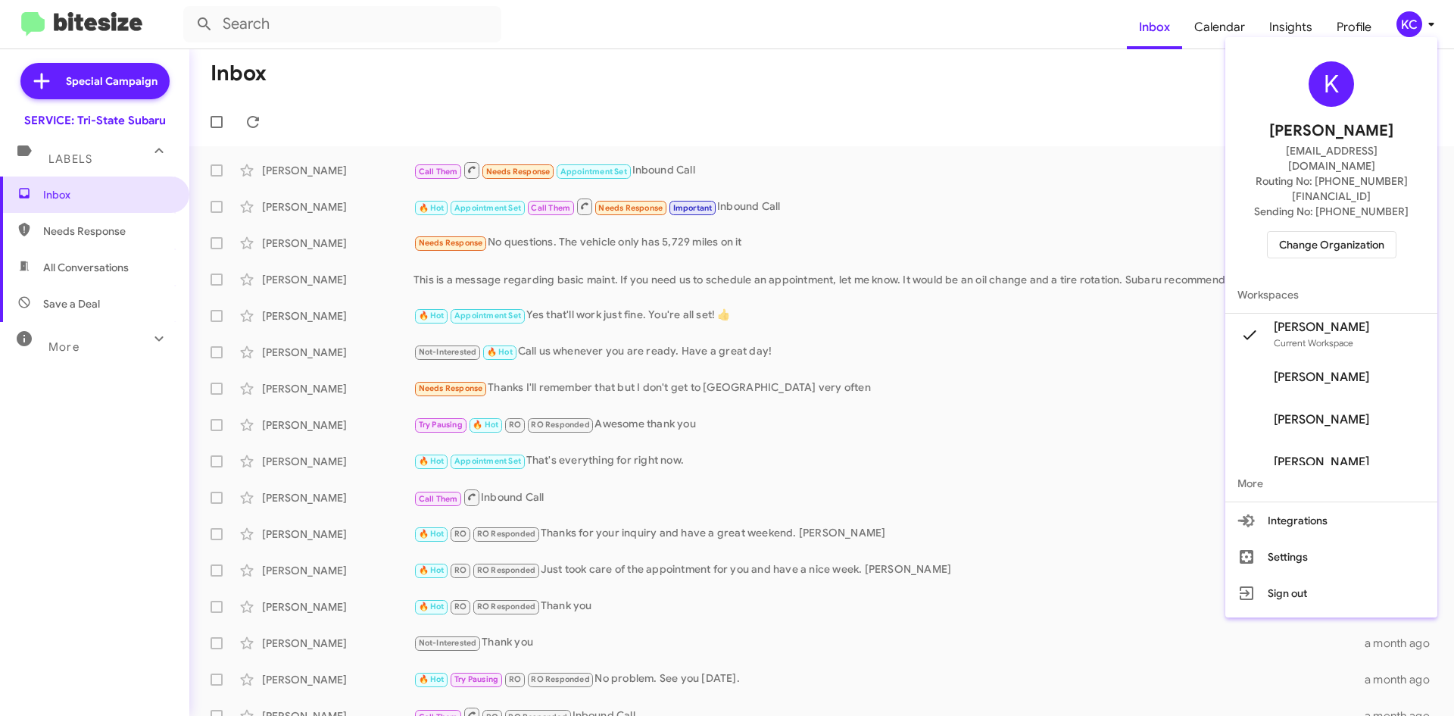
click at [1359, 232] on span "Change Organization" at bounding box center [1331, 245] width 105 height 26
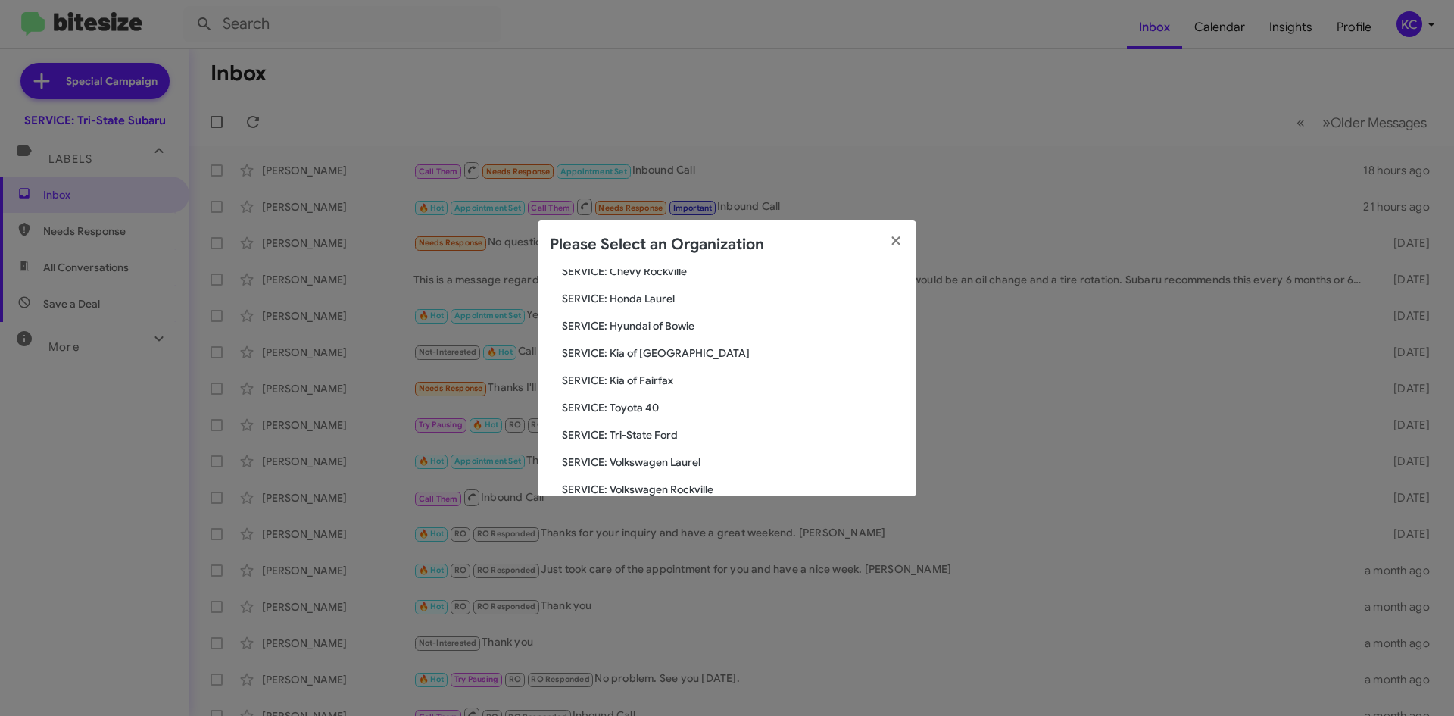
scroll to position [252, 0]
click at [634, 353] on span "SERVICE: Kia of Fairfax" at bounding box center [733, 355] width 342 height 15
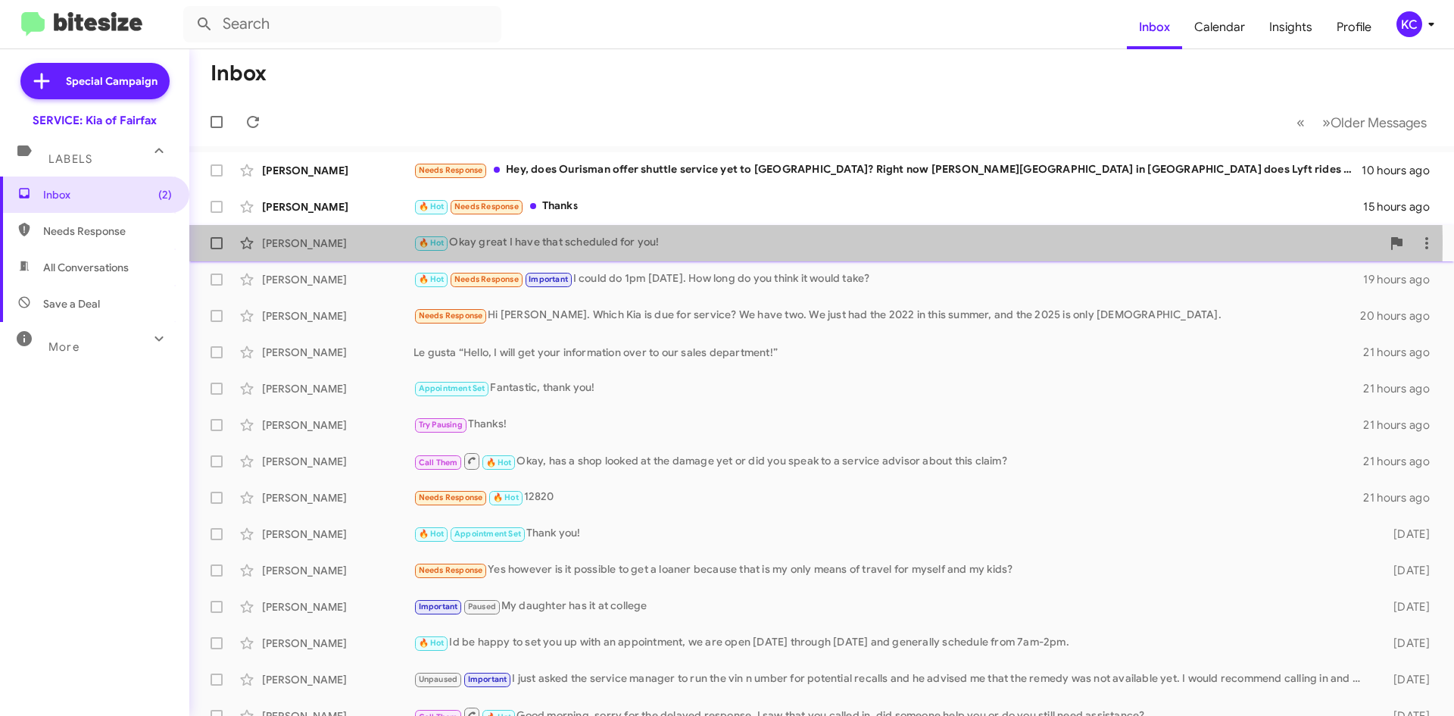
click at [663, 245] on div "🔥 Hot Okay great I have that scheduled for you!" at bounding box center [898, 242] width 968 height 17
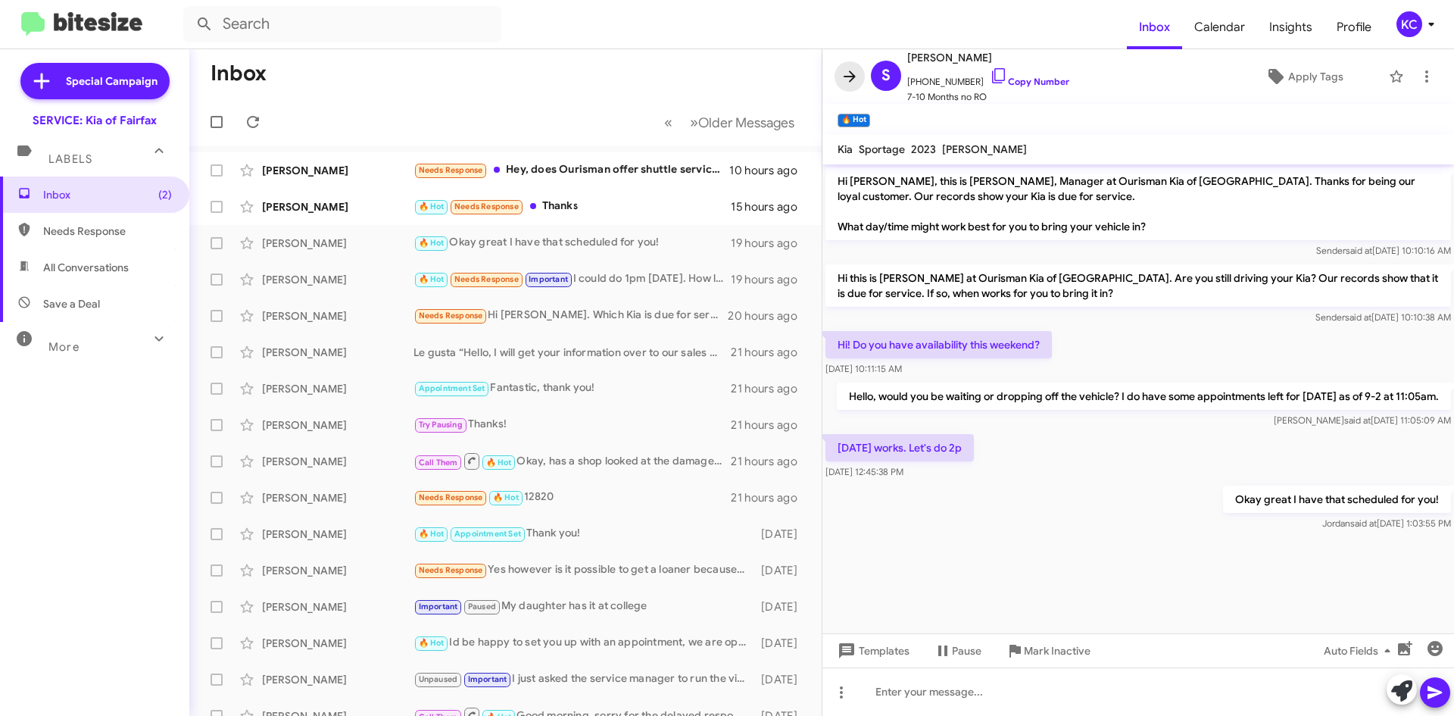
click at [856, 76] on icon at bounding box center [850, 76] width 18 height 18
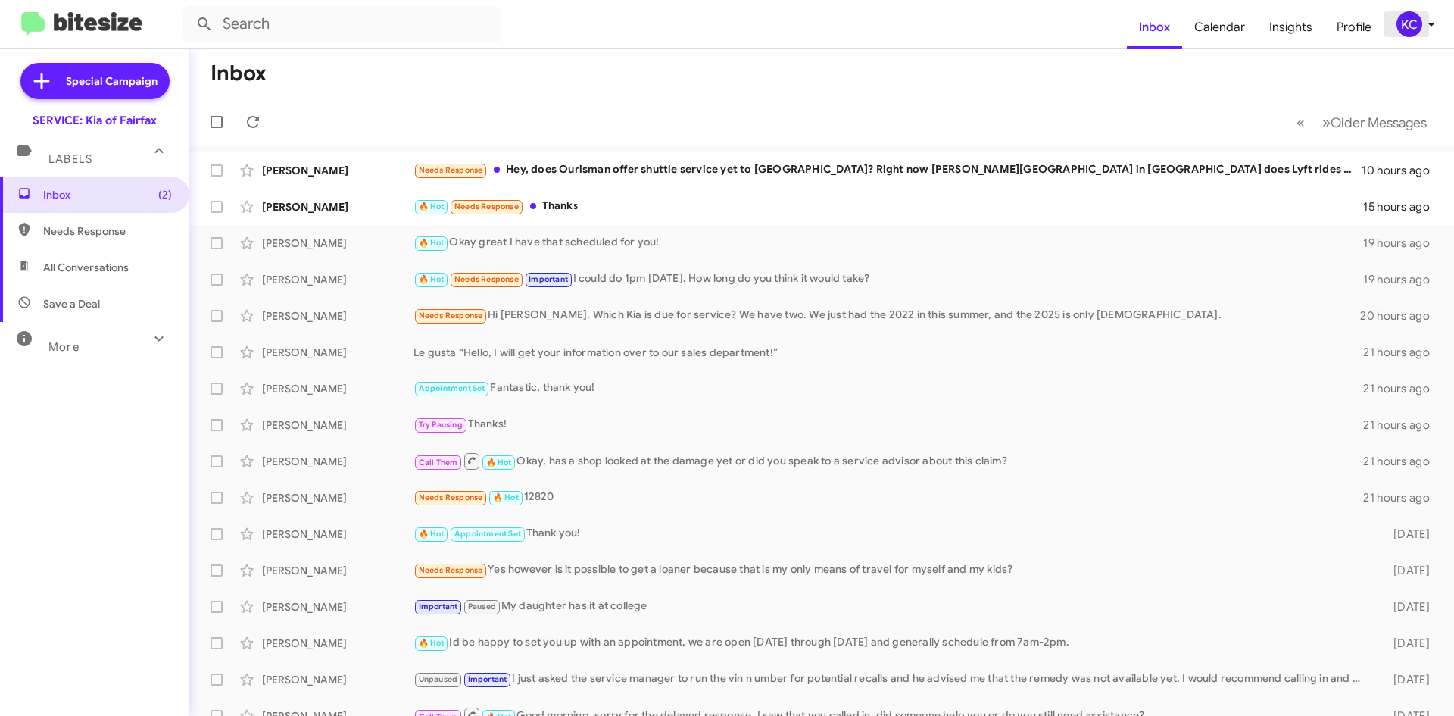
click at [1416, 32] on div "KC" at bounding box center [1410, 24] width 26 height 26
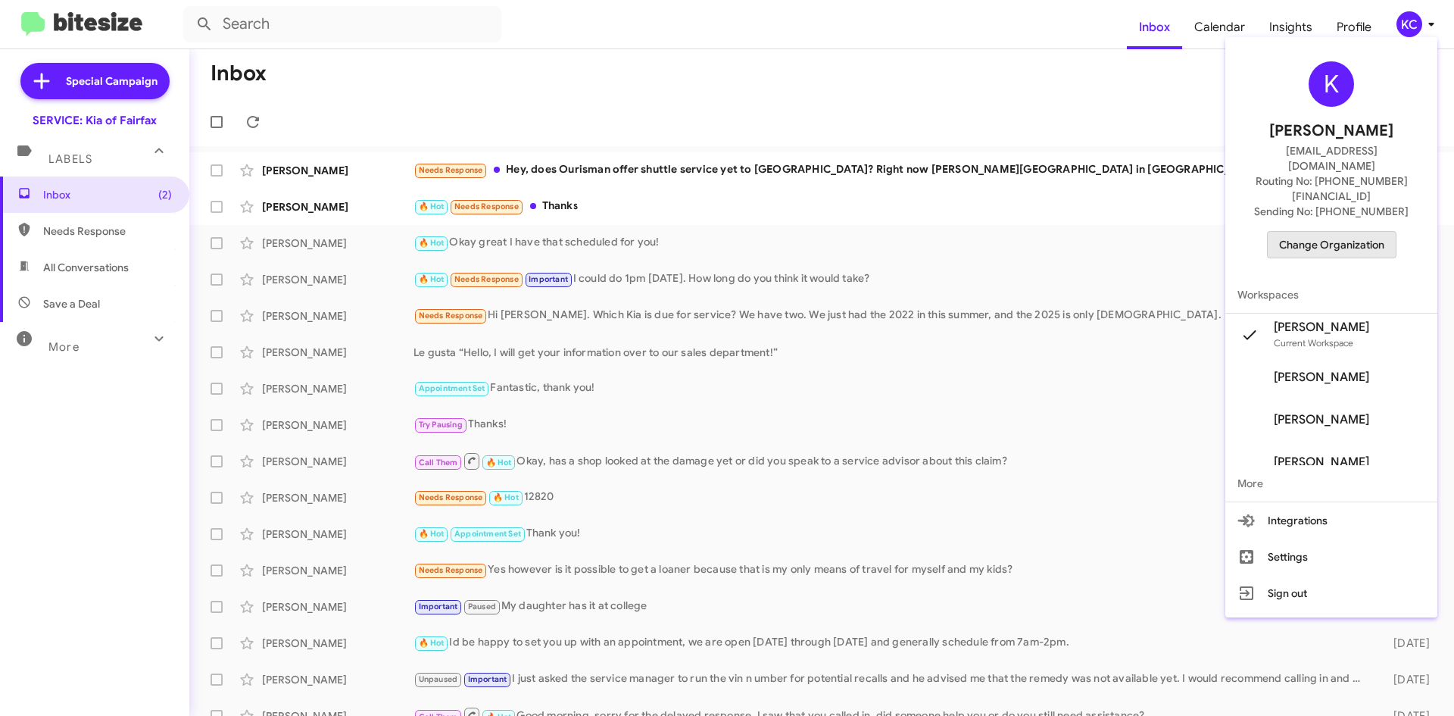
click at [1346, 232] on span "Change Organization" at bounding box center [1331, 245] width 105 height 26
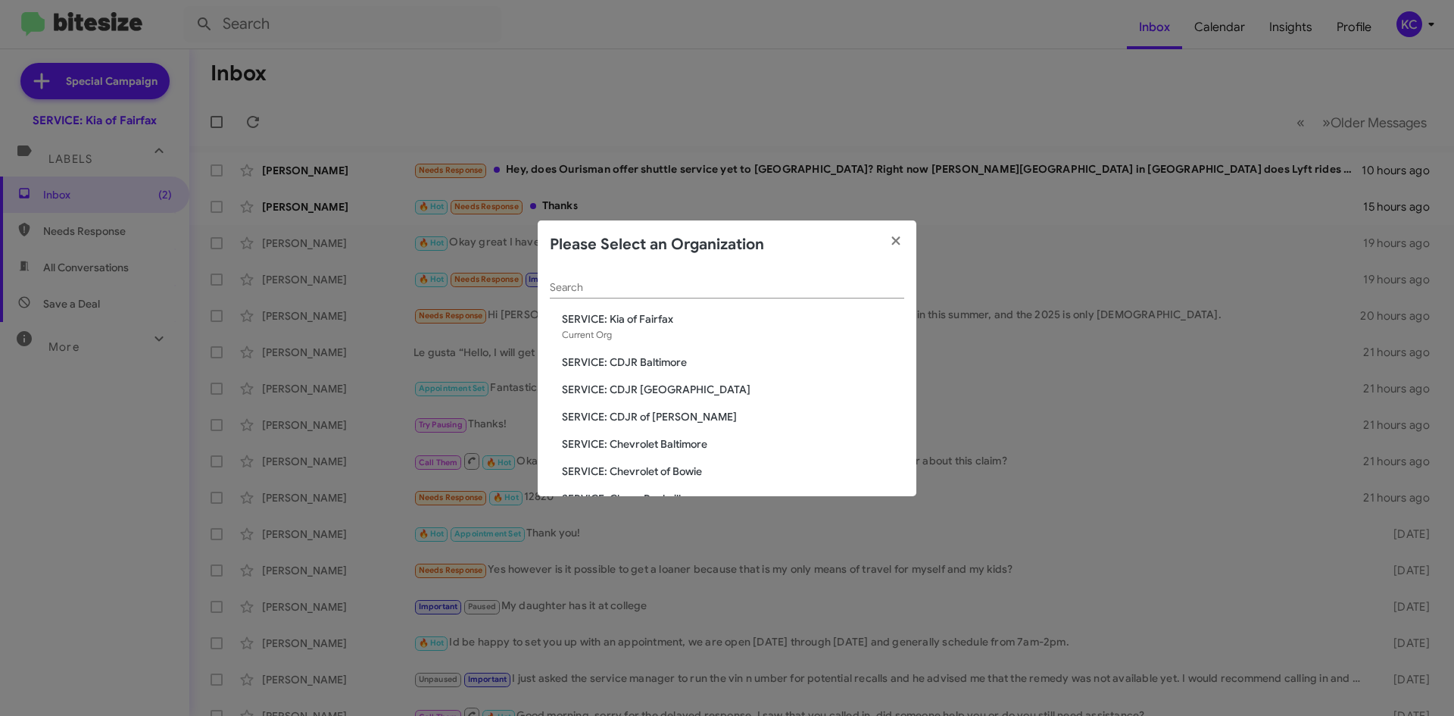
click at [663, 417] on span "SERVICE: CDJR of [PERSON_NAME]" at bounding box center [733, 416] width 342 height 15
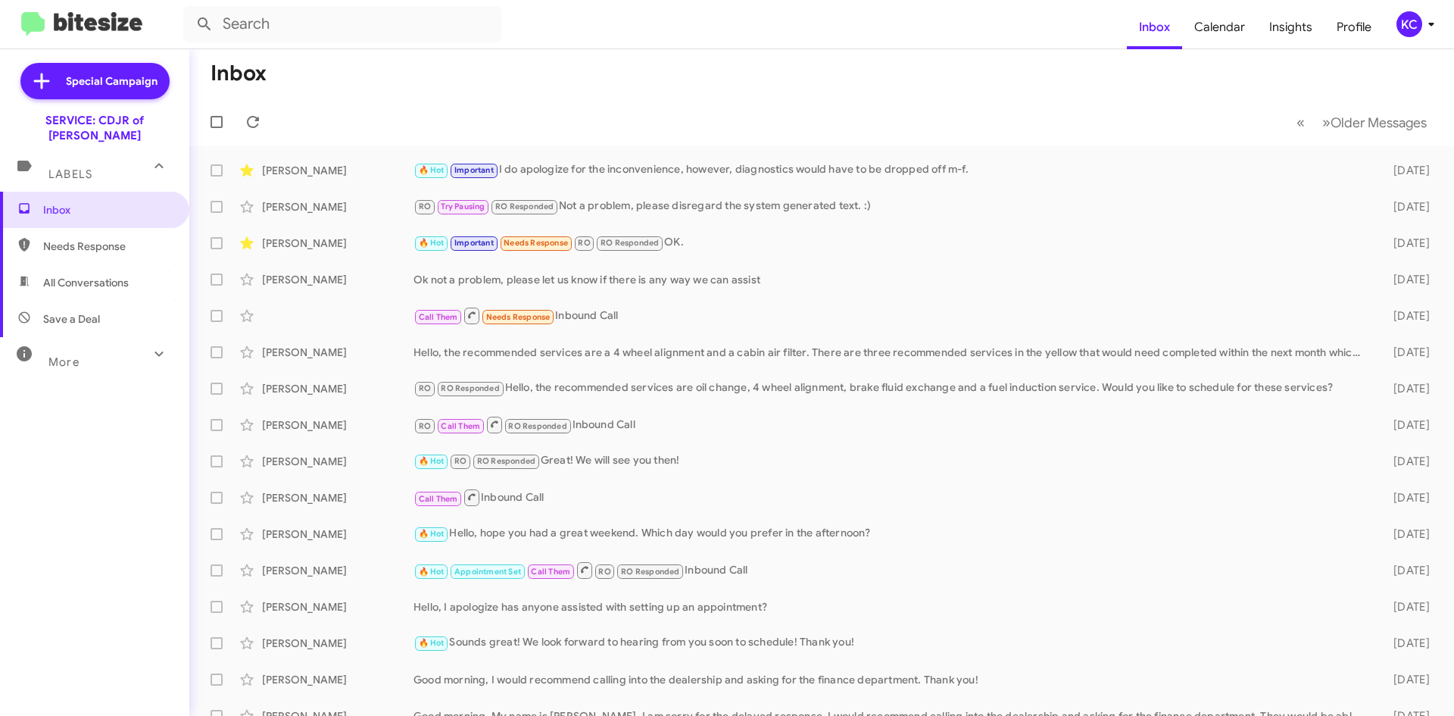
click at [1403, 32] on div "KC" at bounding box center [1410, 24] width 26 height 26
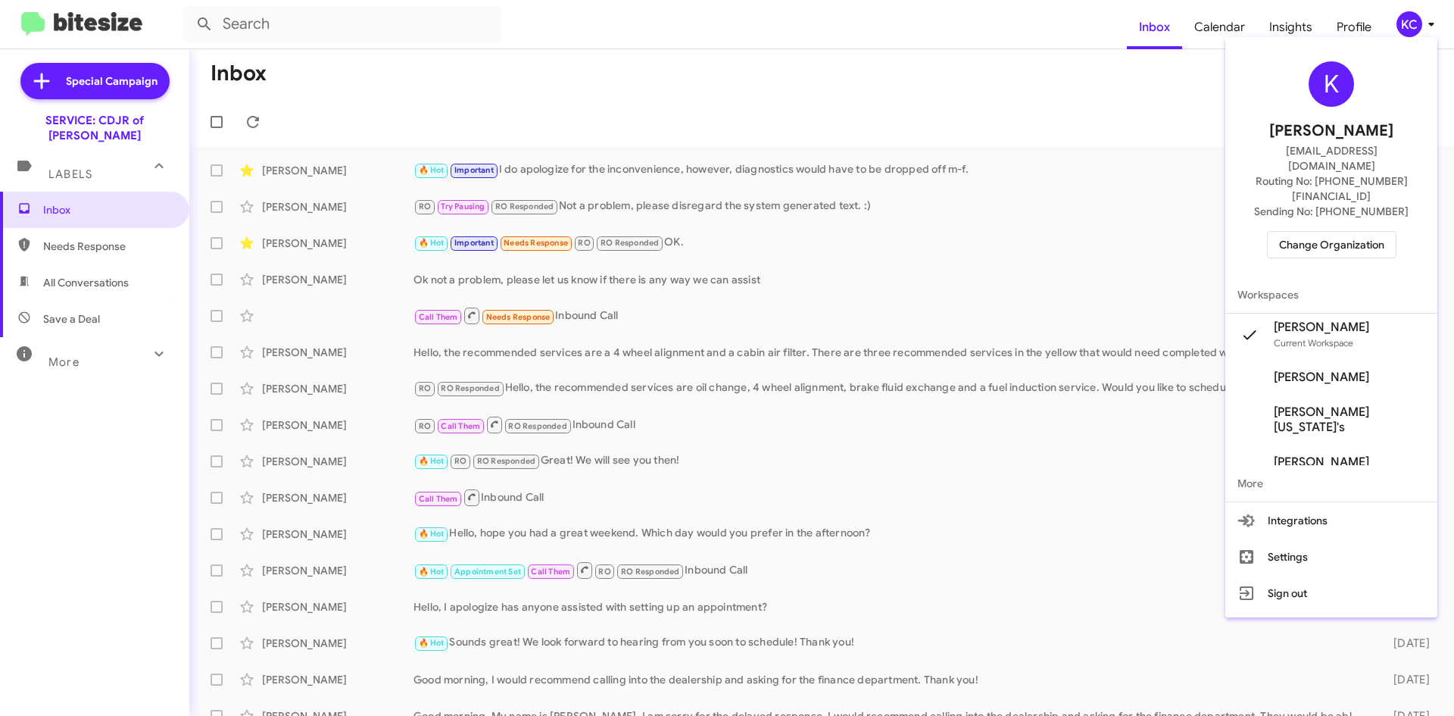
click at [1359, 232] on span "Change Organization" at bounding box center [1331, 245] width 105 height 26
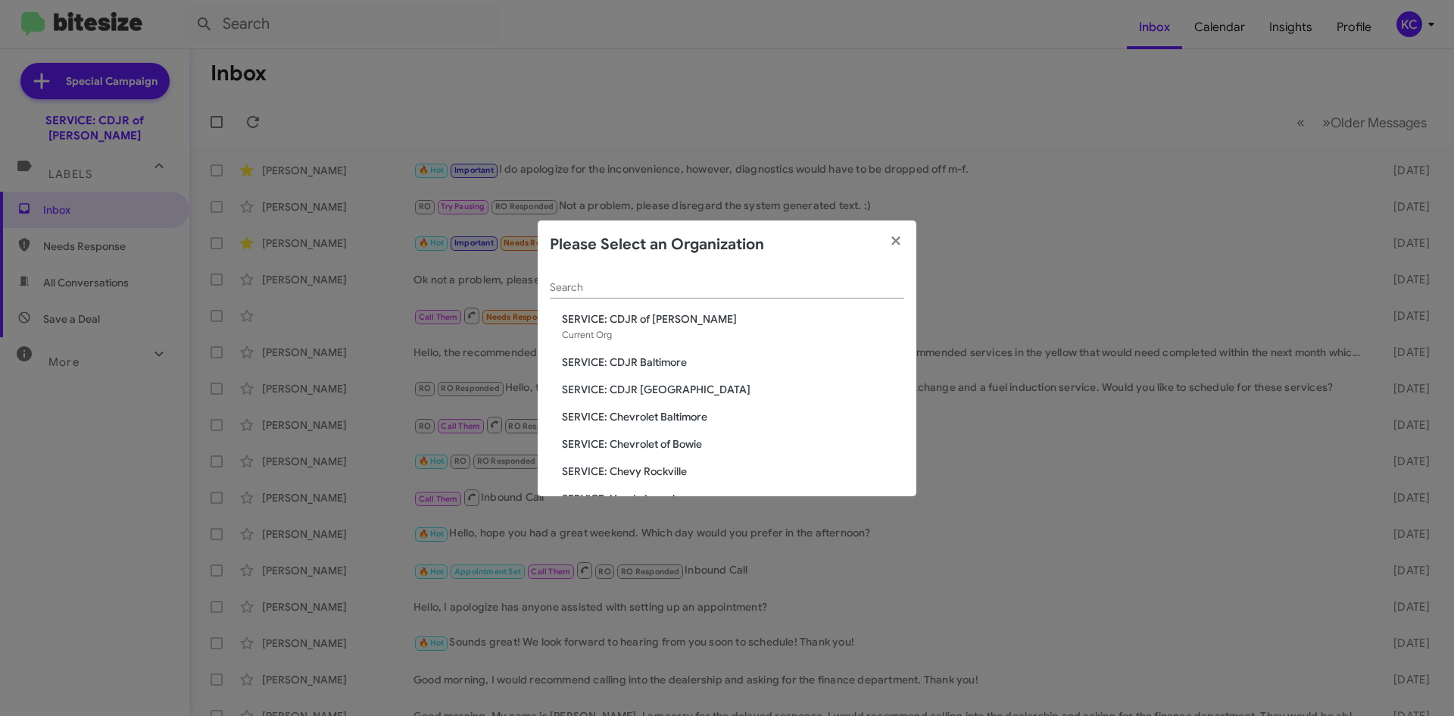
click at [667, 367] on span "SERVICE: CDJR Baltimore" at bounding box center [733, 361] width 342 height 15
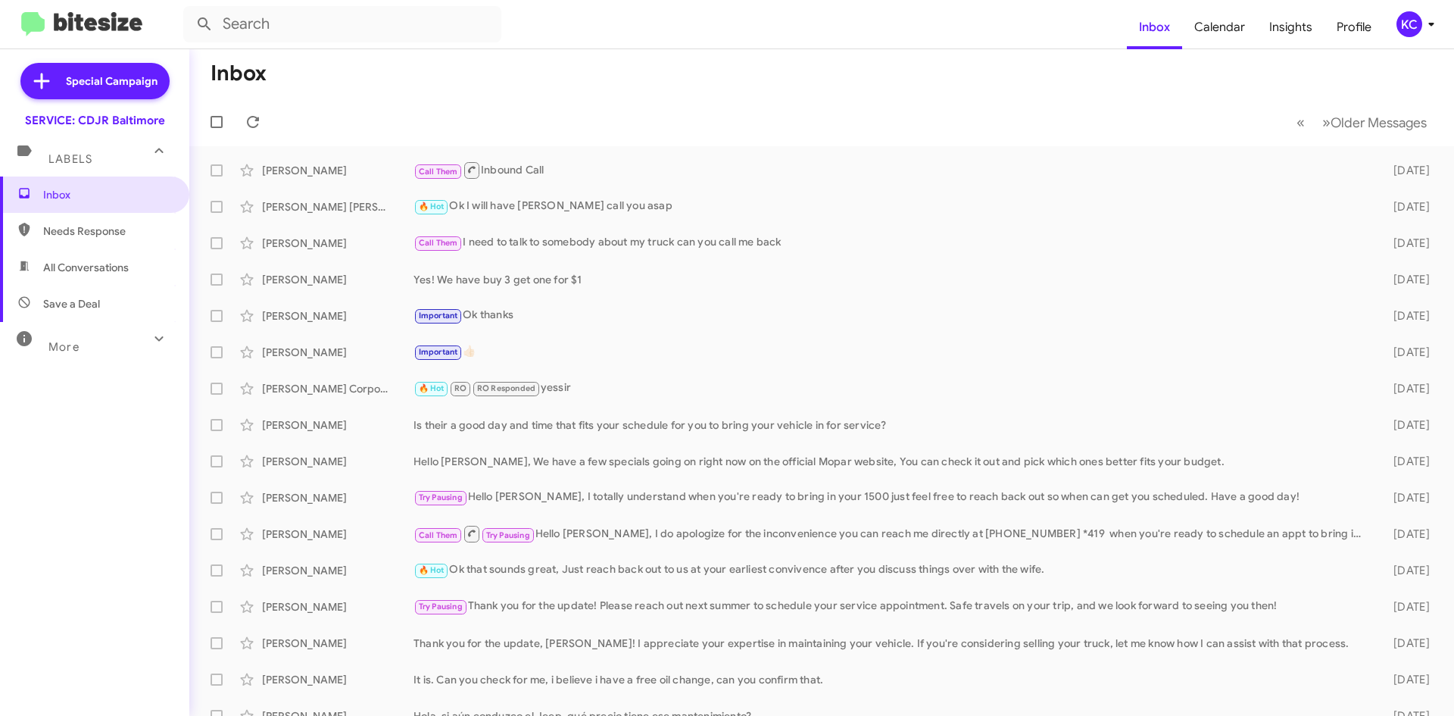
click at [1416, 23] on div "KC" at bounding box center [1410, 24] width 26 height 26
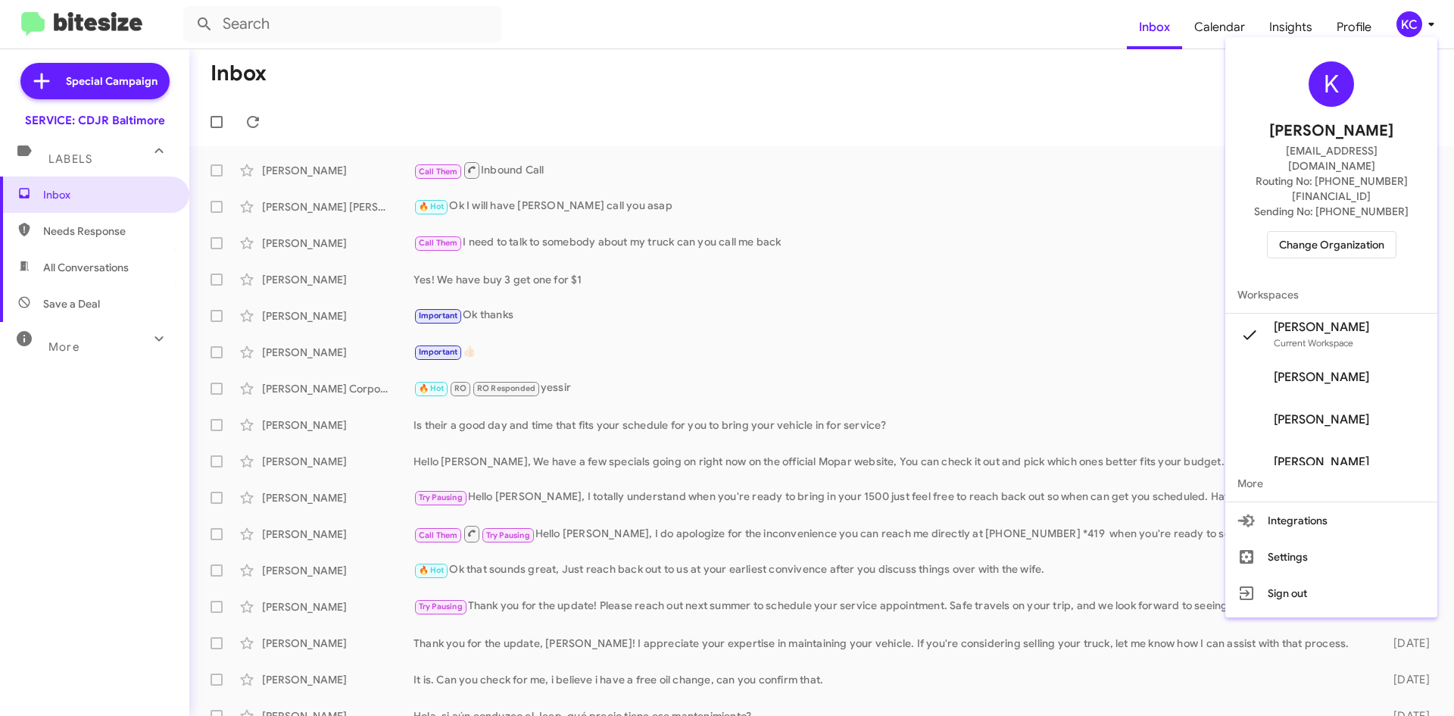
click at [1346, 232] on span "Change Organization" at bounding box center [1331, 245] width 105 height 26
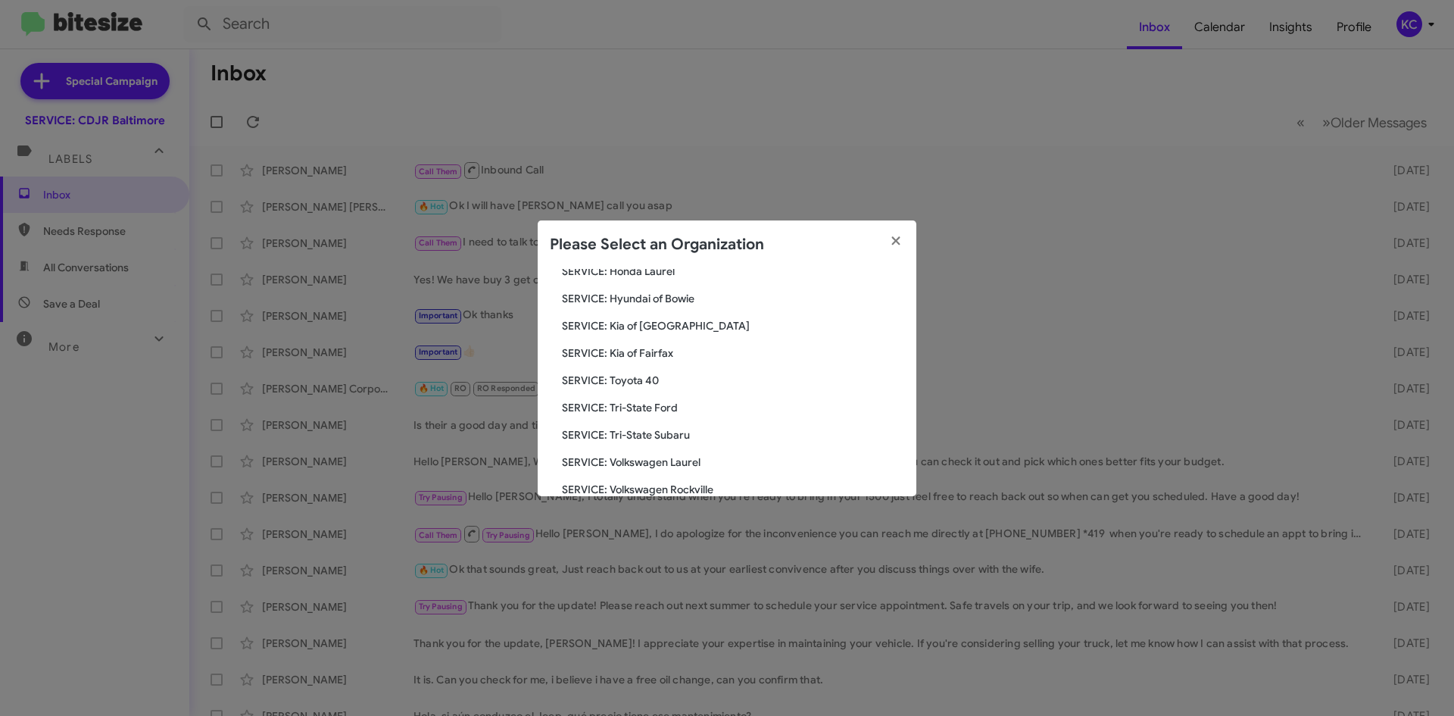
scroll to position [252, 0]
click at [640, 375] on span "SERVICE: Tri-State Ford" at bounding box center [733, 382] width 342 height 15
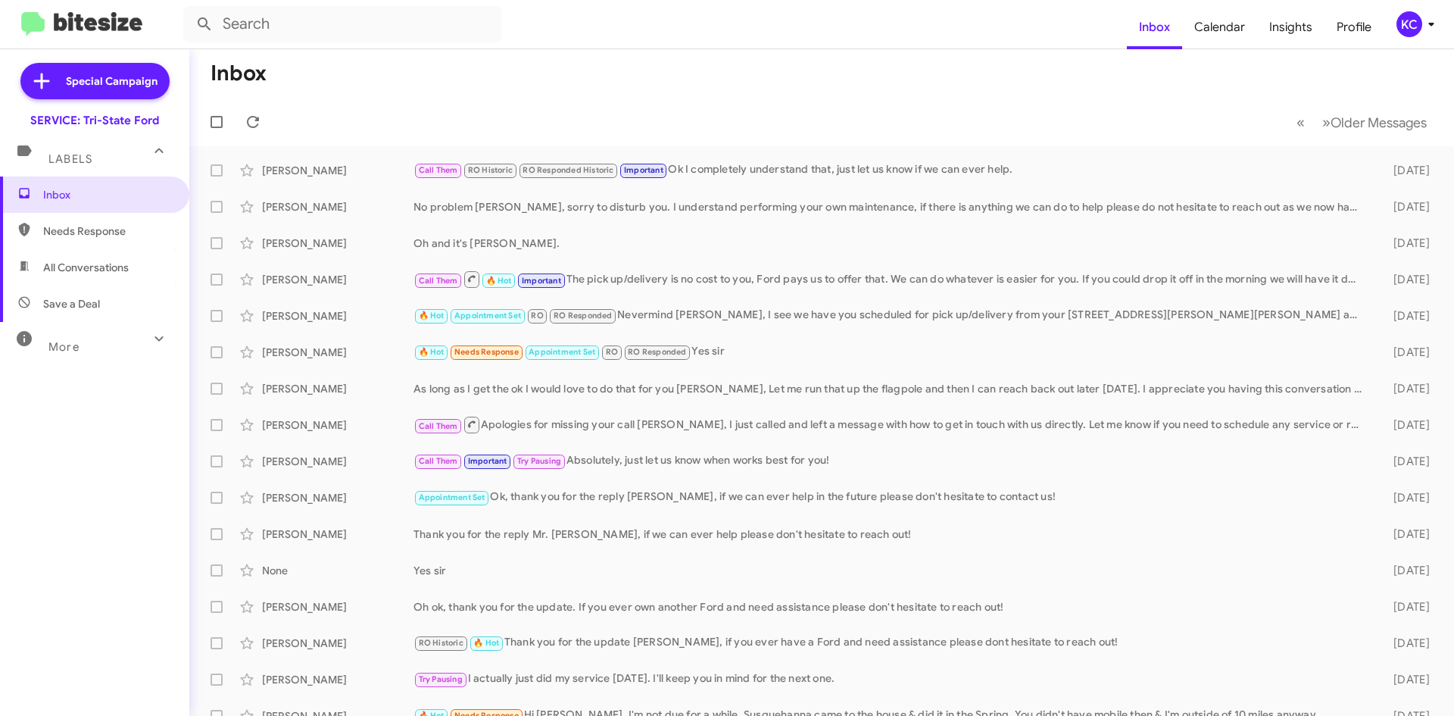
click at [1418, 27] on div "KC" at bounding box center [1410, 24] width 26 height 26
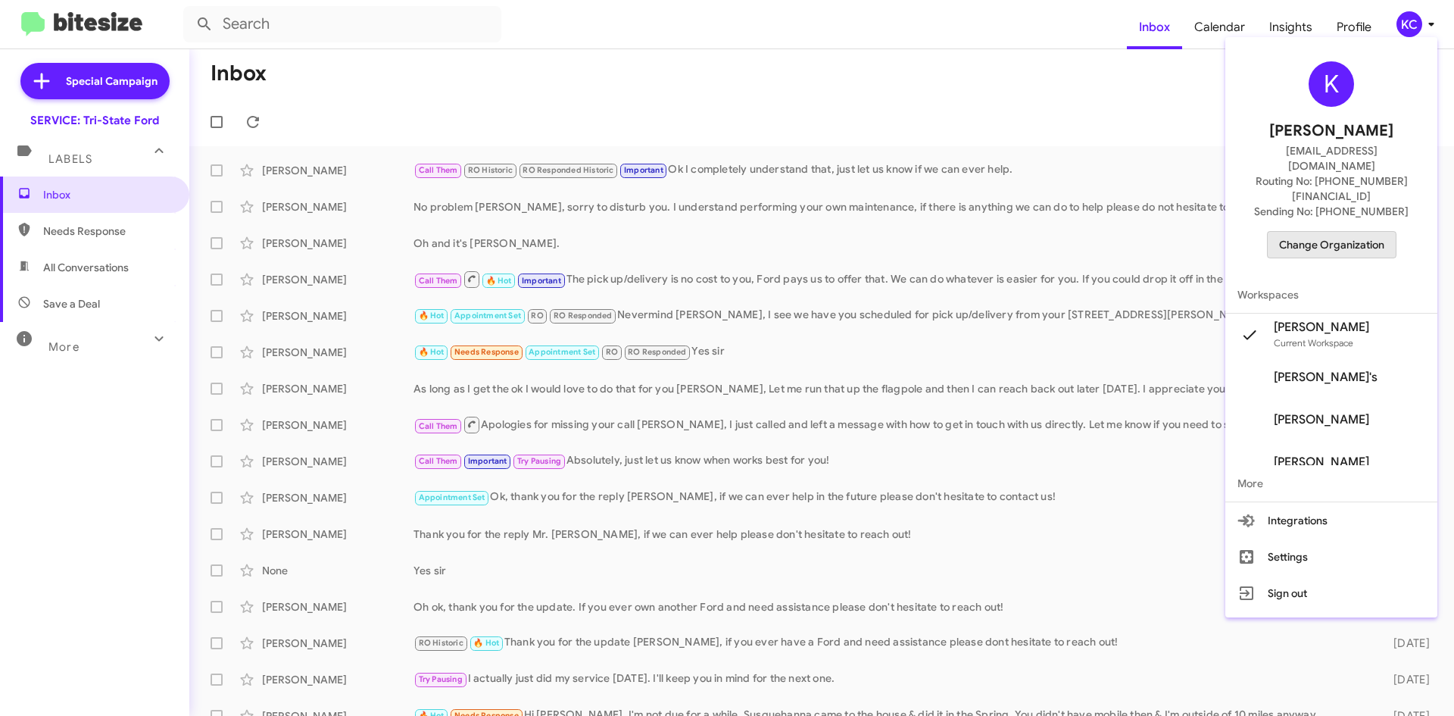
click at [1347, 232] on span "Change Organization" at bounding box center [1331, 245] width 105 height 26
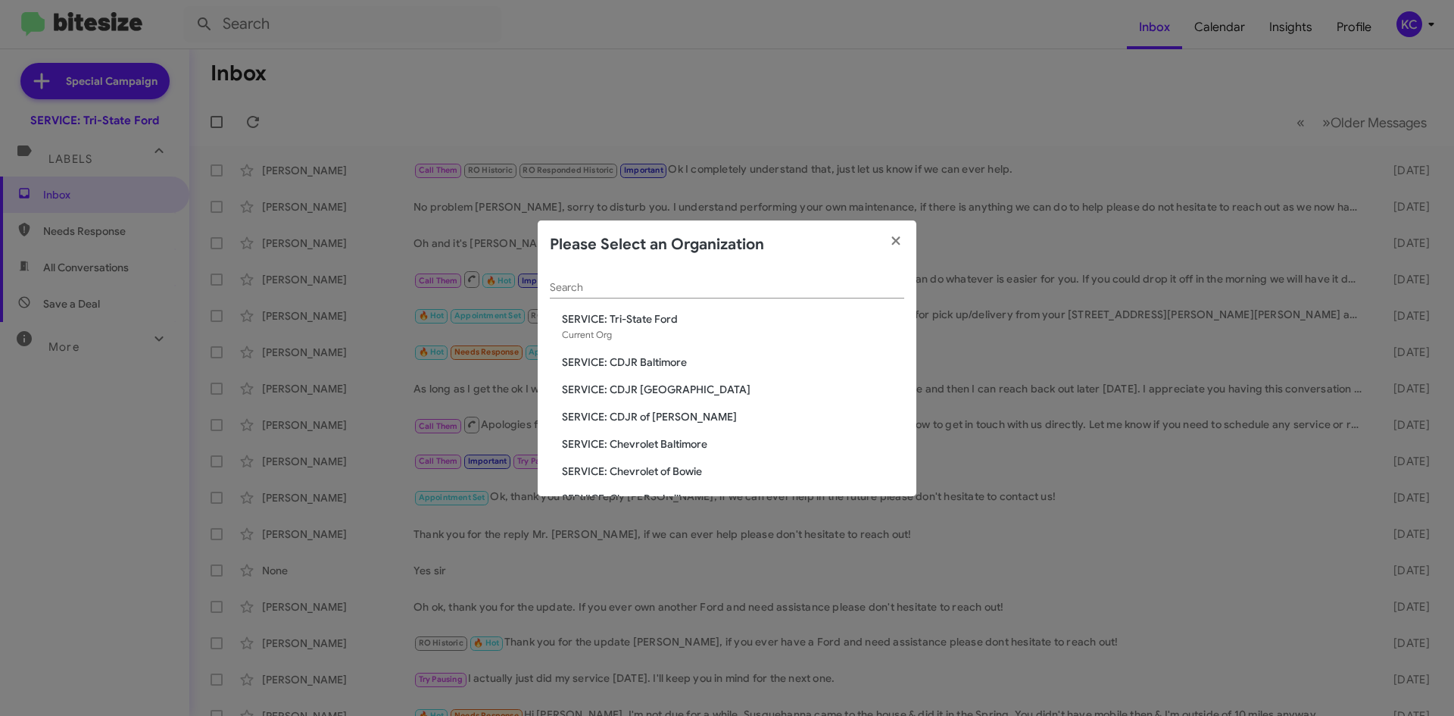
scroll to position [76, 0]
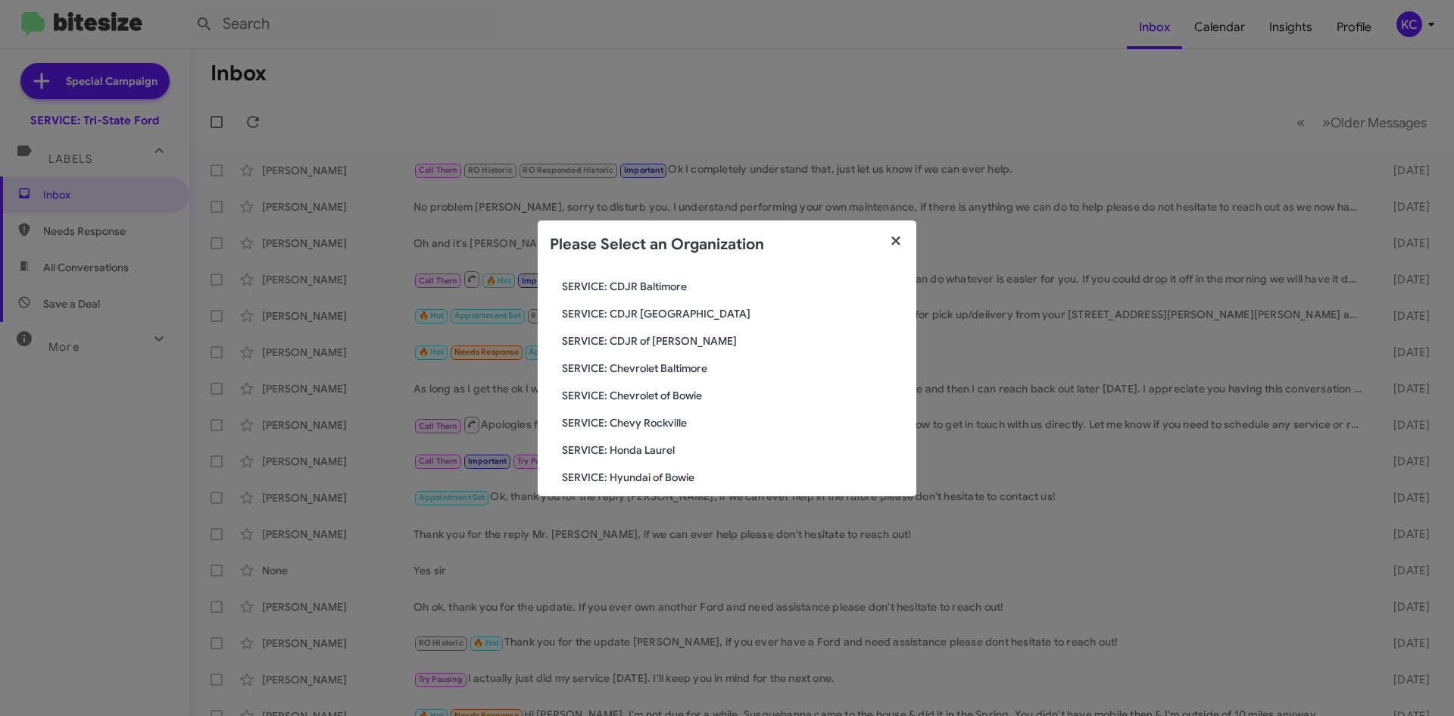
click at [898, 241] on icon "button" at bounding box center [896, 241] width 17 height 14
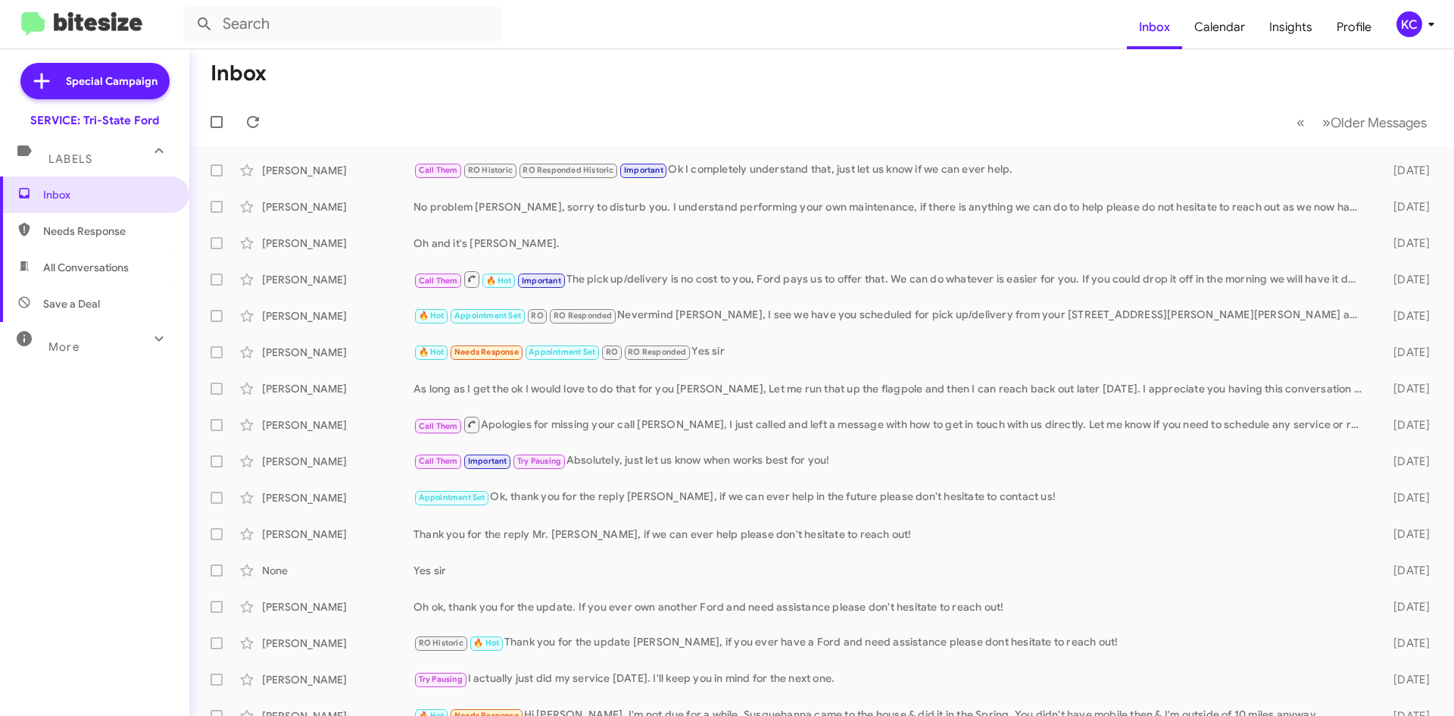
click at [1409, 25] on div "KC" at bounding box center [1410, 24] width 26 height 26
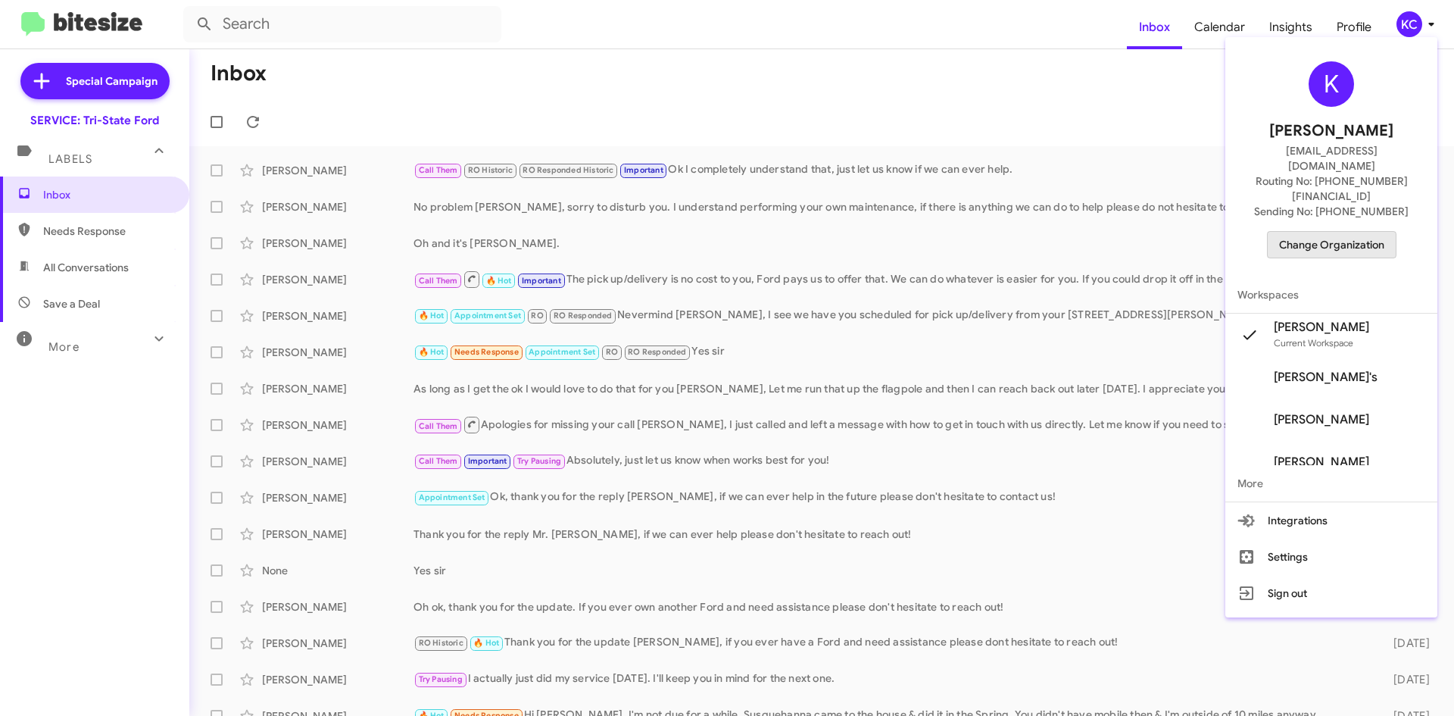
click at [1378, 232] on span "Change Organization" at bounding box center [1331, 245] width 105 height 26
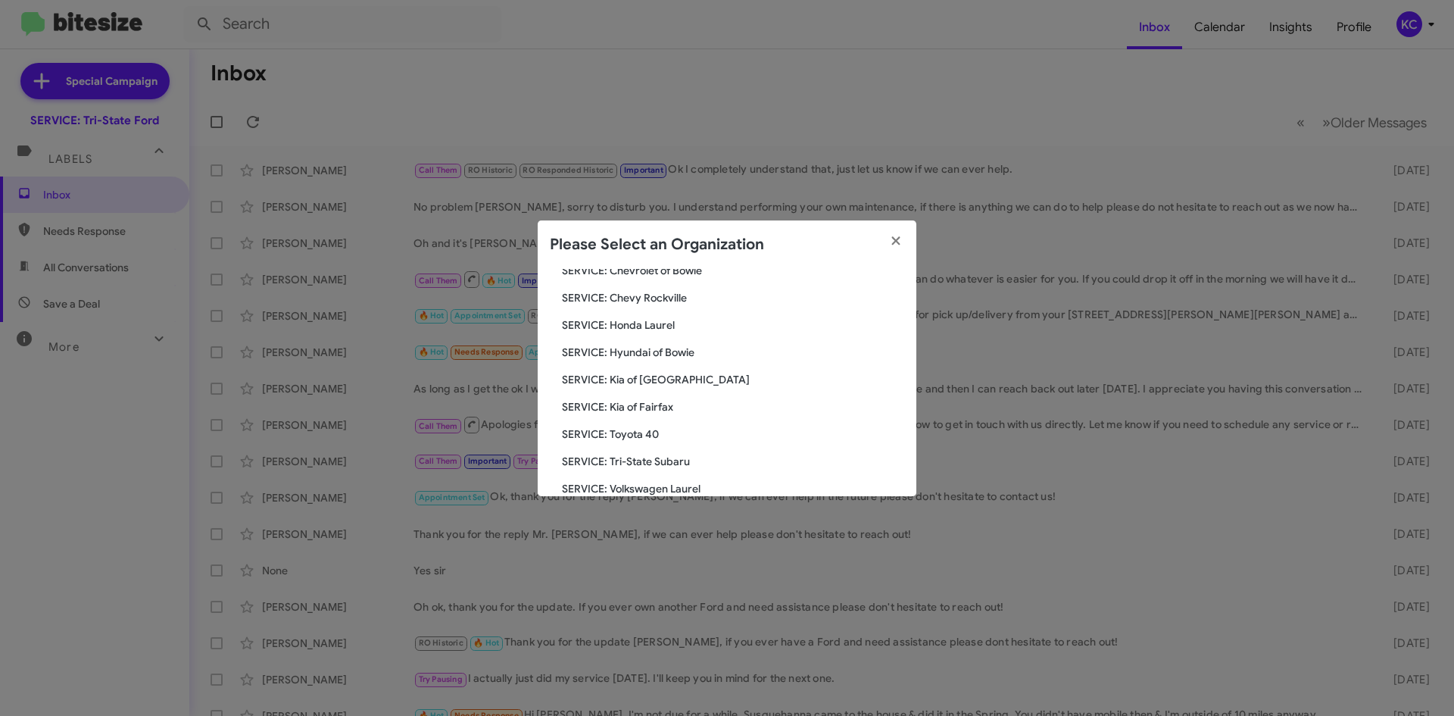
scroll to position [227, 0]
click at [670, 329] on span "SERVICE: Hyundai of Bowie" at bounding box center [733, 325] width 342 height 15
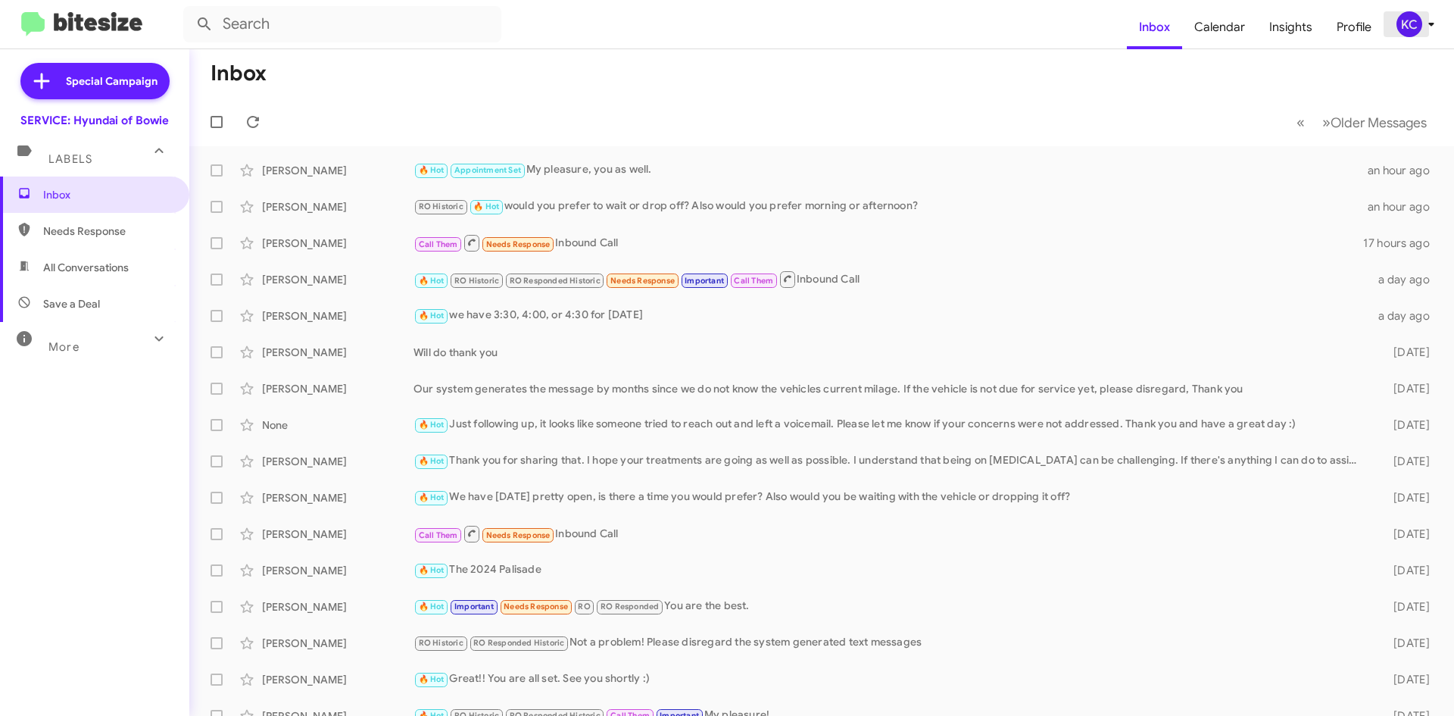
click at [1399, 22] on div "KC" at bounding box center [1410, 24] width 26 height 26
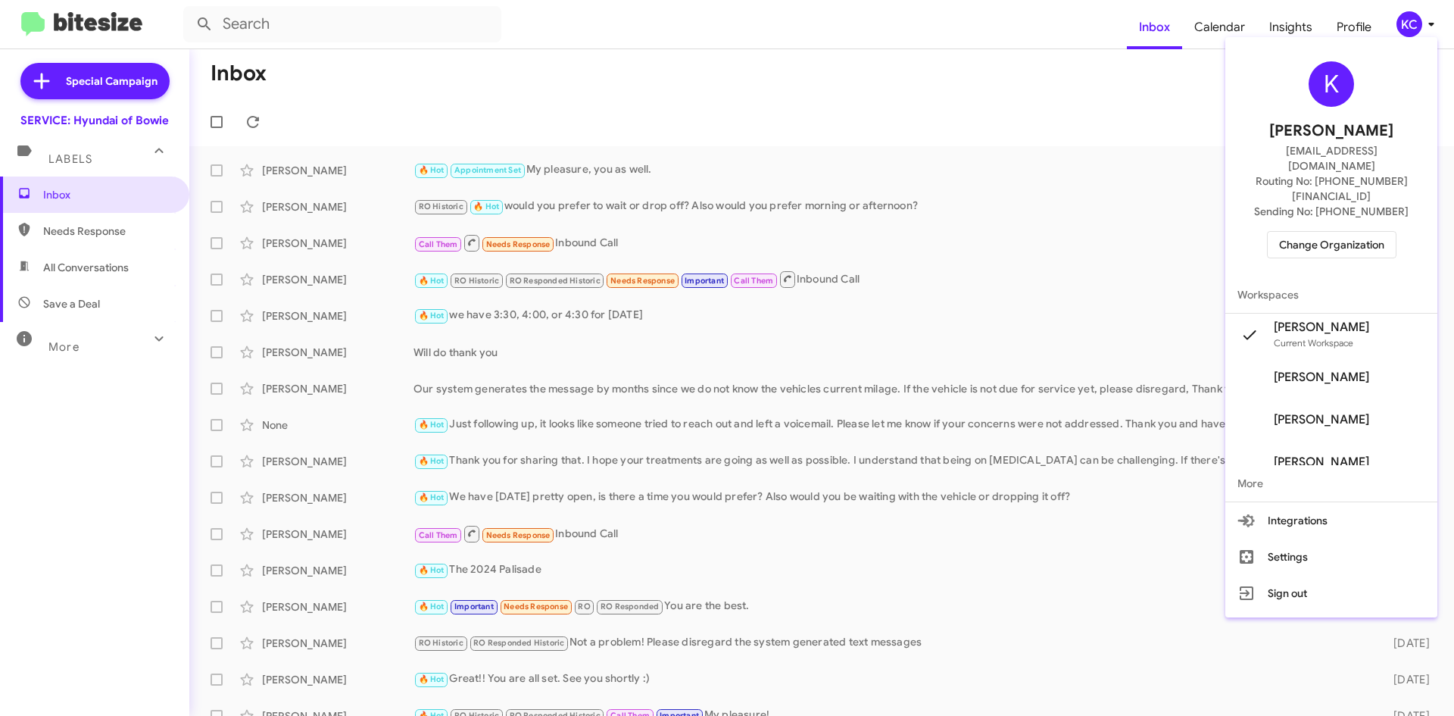
click at [1339, 232] on span "Change Organization" at bounding box center [1331, 245] width 105 height 26
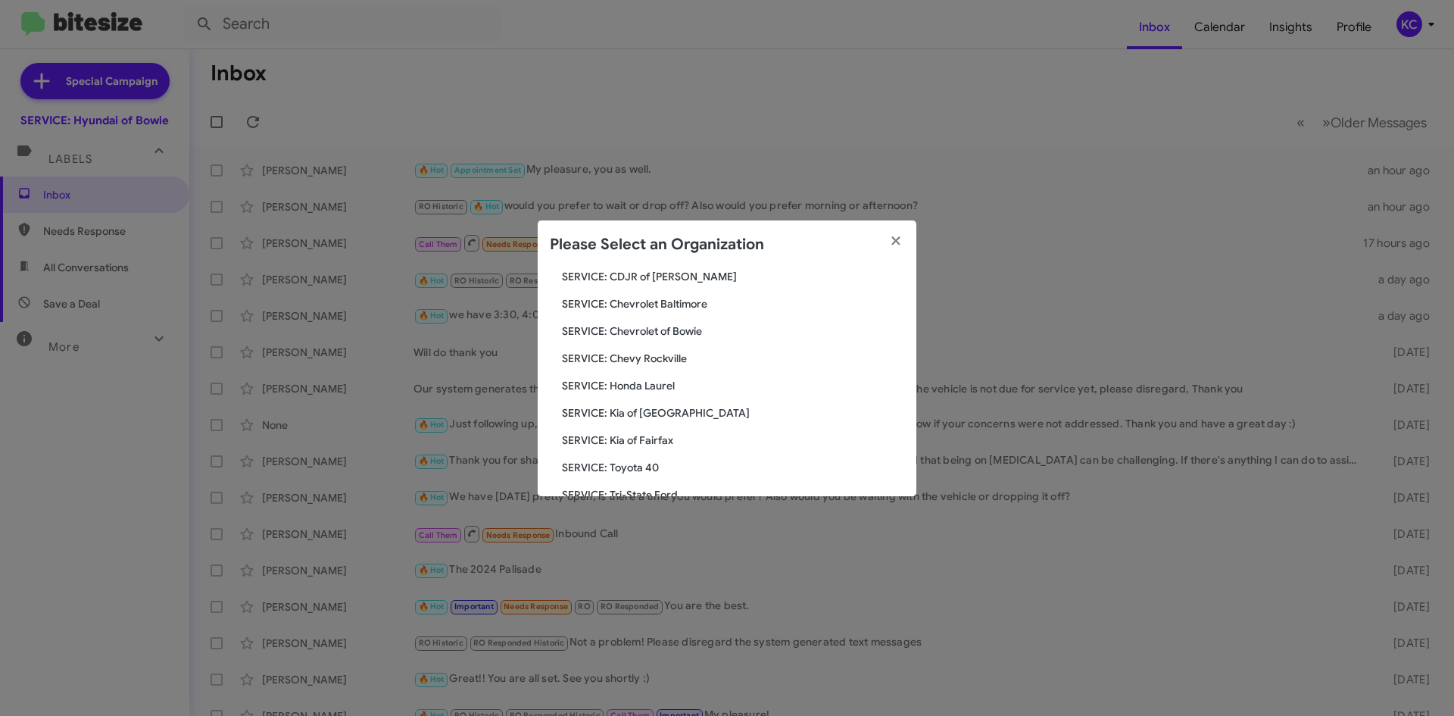
scroll to position [227, 0]
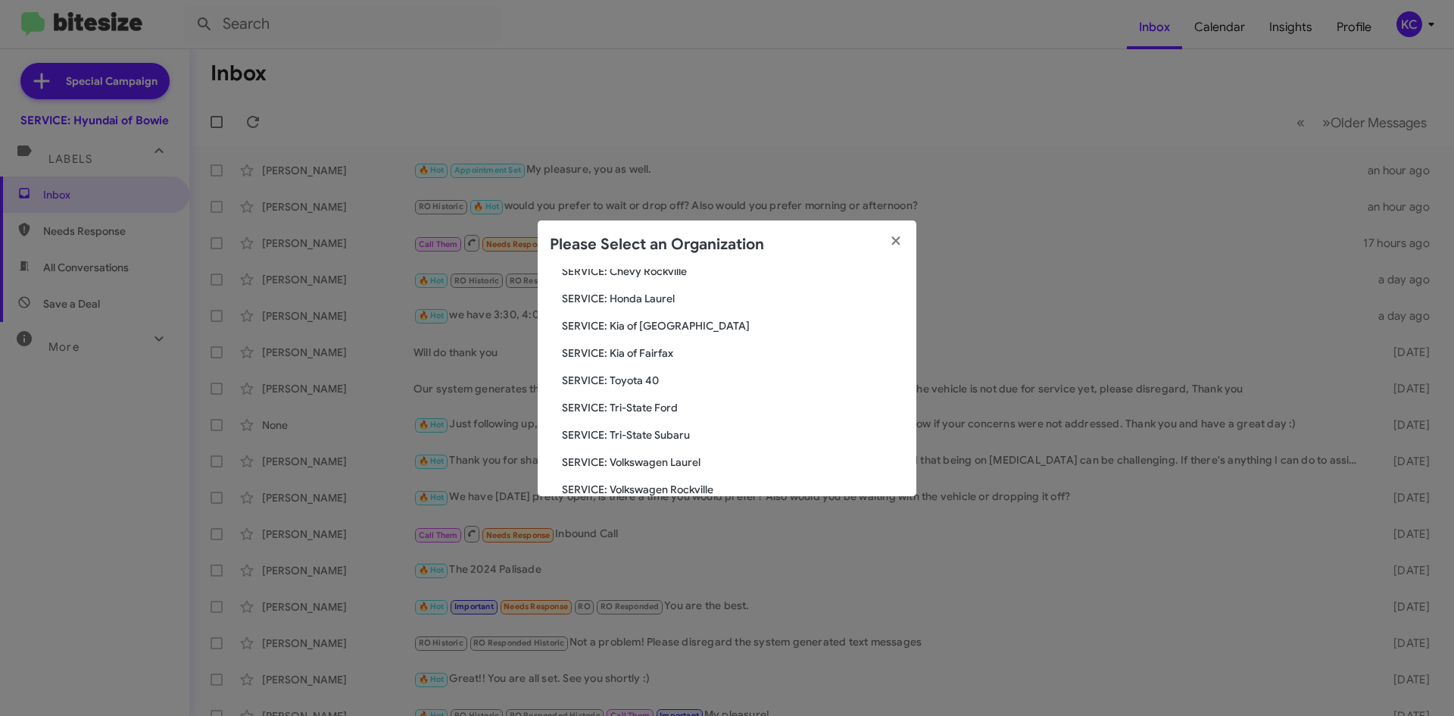
click at [636, 406] on span "SERVICE: Tri-State Ford" at bounding box center [733, 407] width 342 height 15
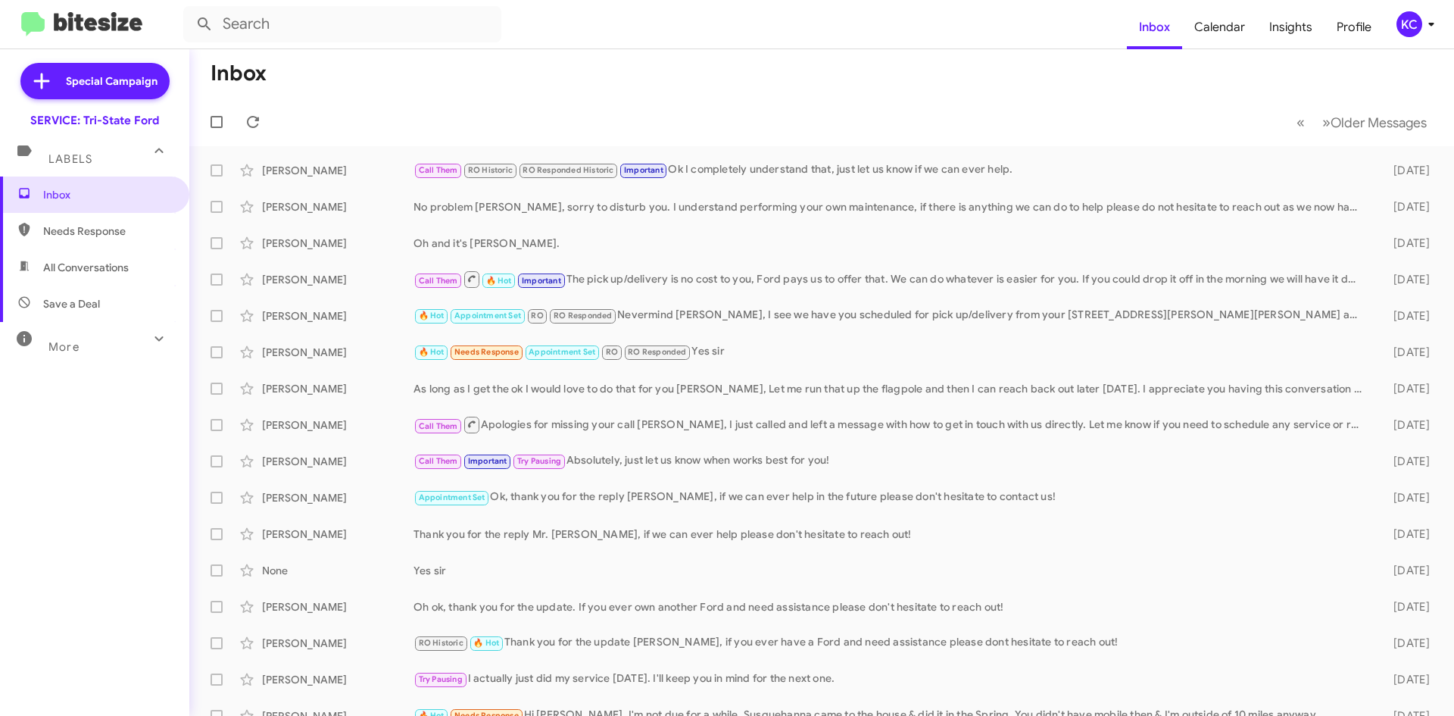
click at [1413, 27] on div "KC" at bounding box center [1410, 24] width 26 height 26
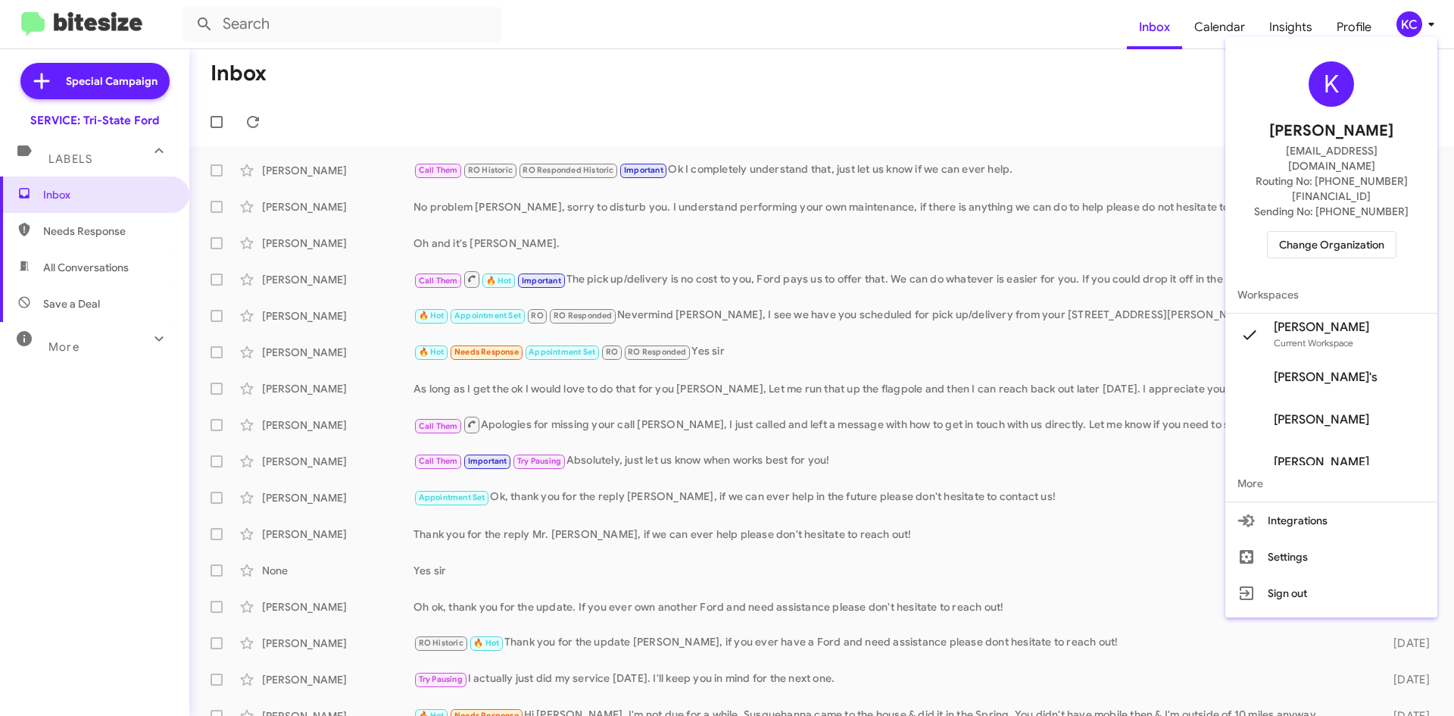
click at [1341, 232] on span "Change Organization" at bounding box center [1331, 245] width 105 height 26
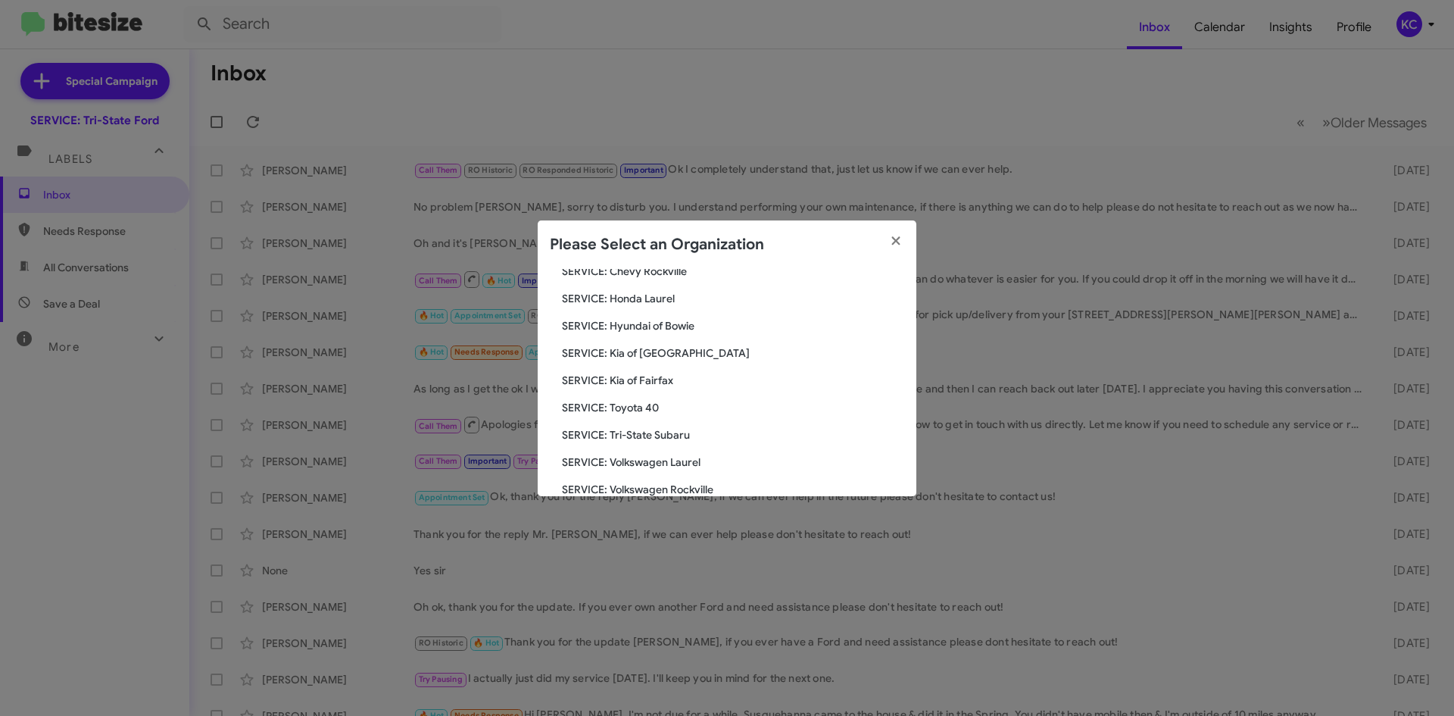
scroll to position [252, 0]
click at [663, 410] on span "SERVICE: Tri-State Subaru" at bounding box center [733, 409] width 342 height 15
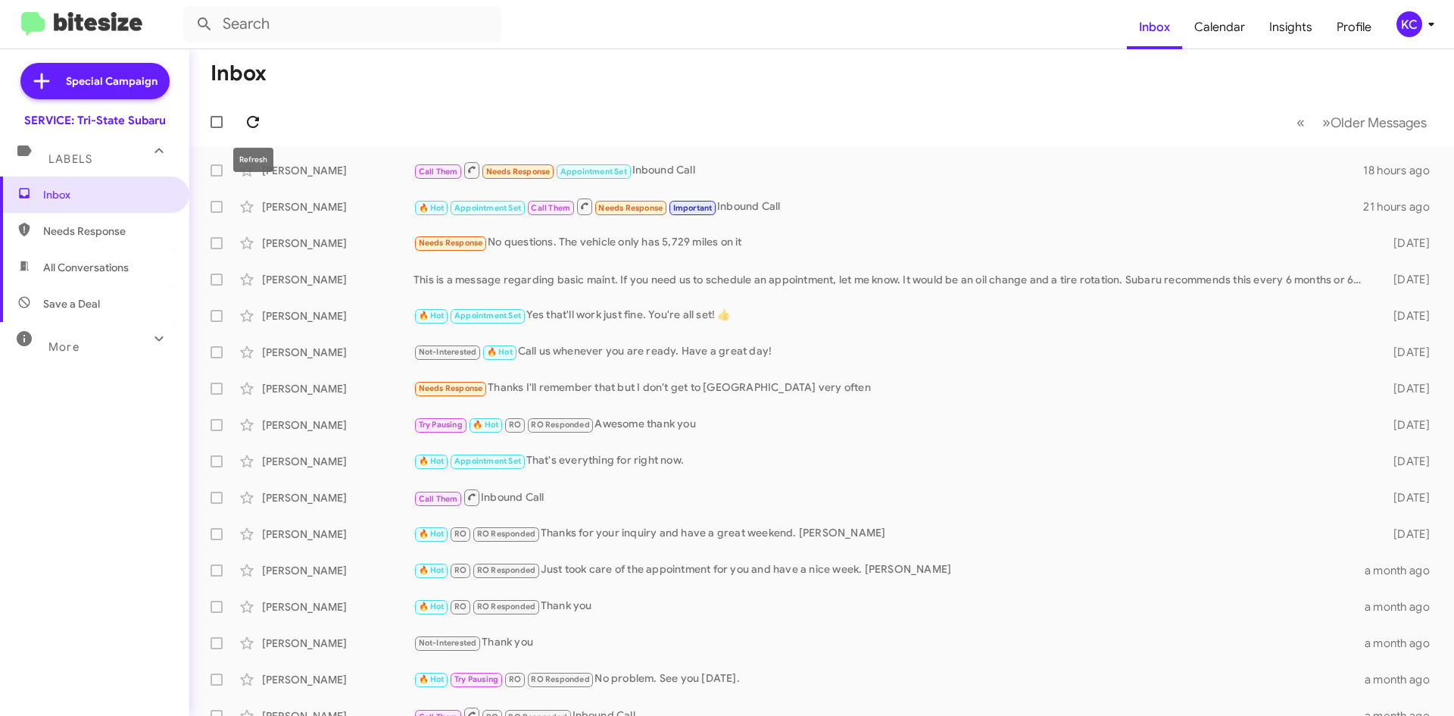
click at [255, 120] on icon at bounding box center [253, 122] width 12 height 12
